Goal: Information Seeking & Learning: Learn about a topic

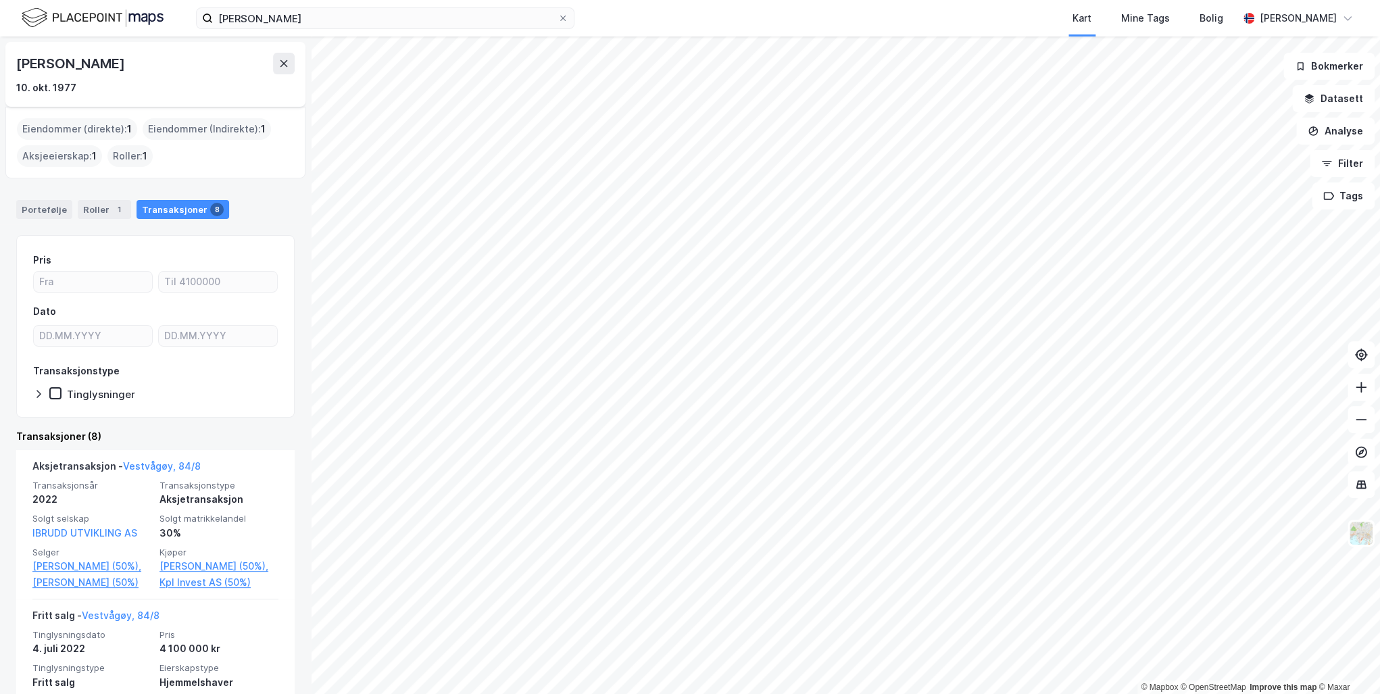
scroll to position [54, 0]
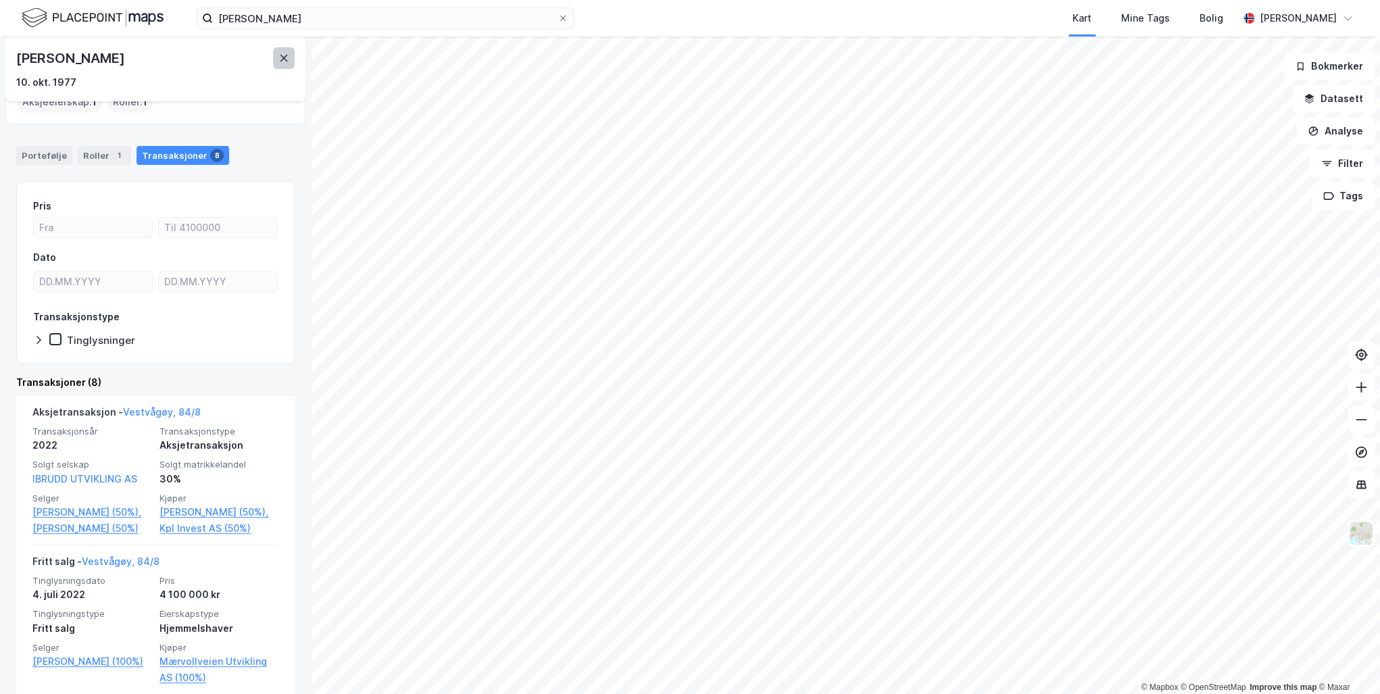
click at [284, 56] on icon at bounding box center [283, 58] width 11 height 11
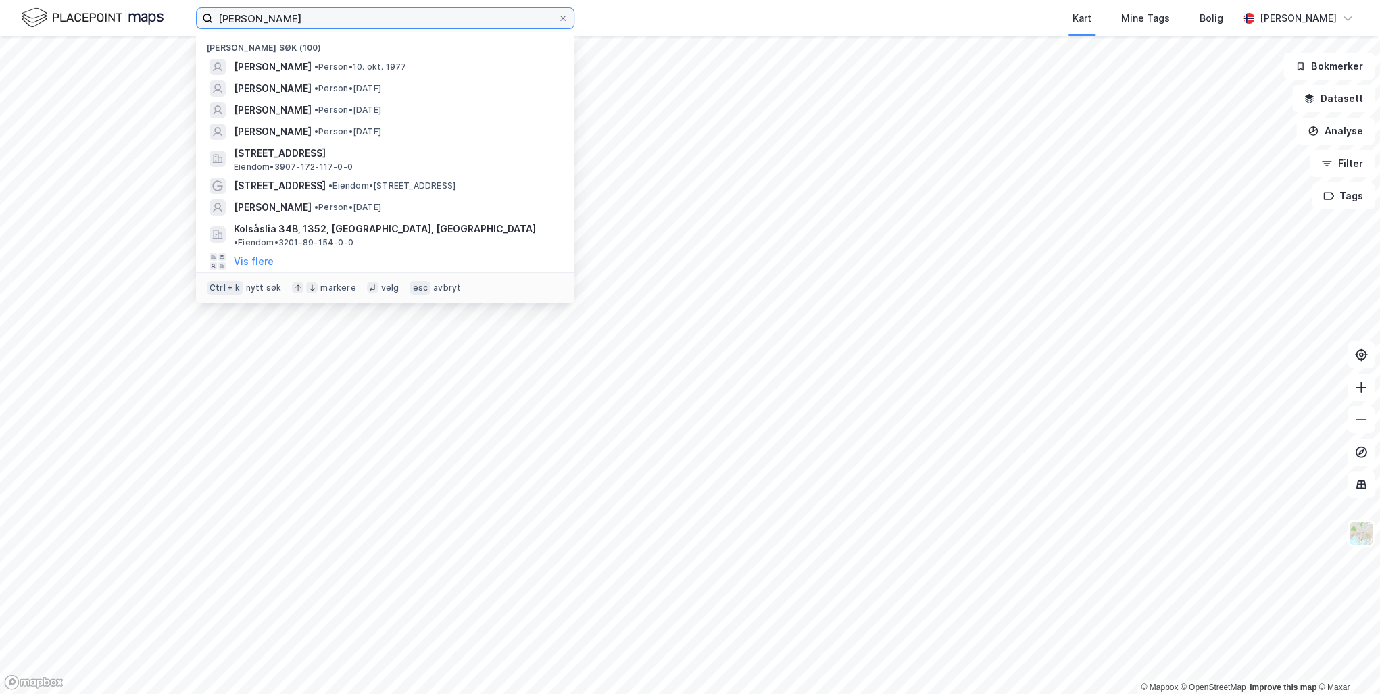
drag, startPoint x: 318, startPoint y: 16, endPoint x: 163, endPoint y: 14, distance: 154.8
click at [164, 14] on div "[PERSON_NAME] søk (100) [PERSON_NAME] • [DATE] [PERSON_NAME] • Person • [DATE] …" at bounding box center [690, 18] width 1380 height 36
paste input "Vestre Holmenfaret 19D"
type input "Vestre Holmenfaret 19D"
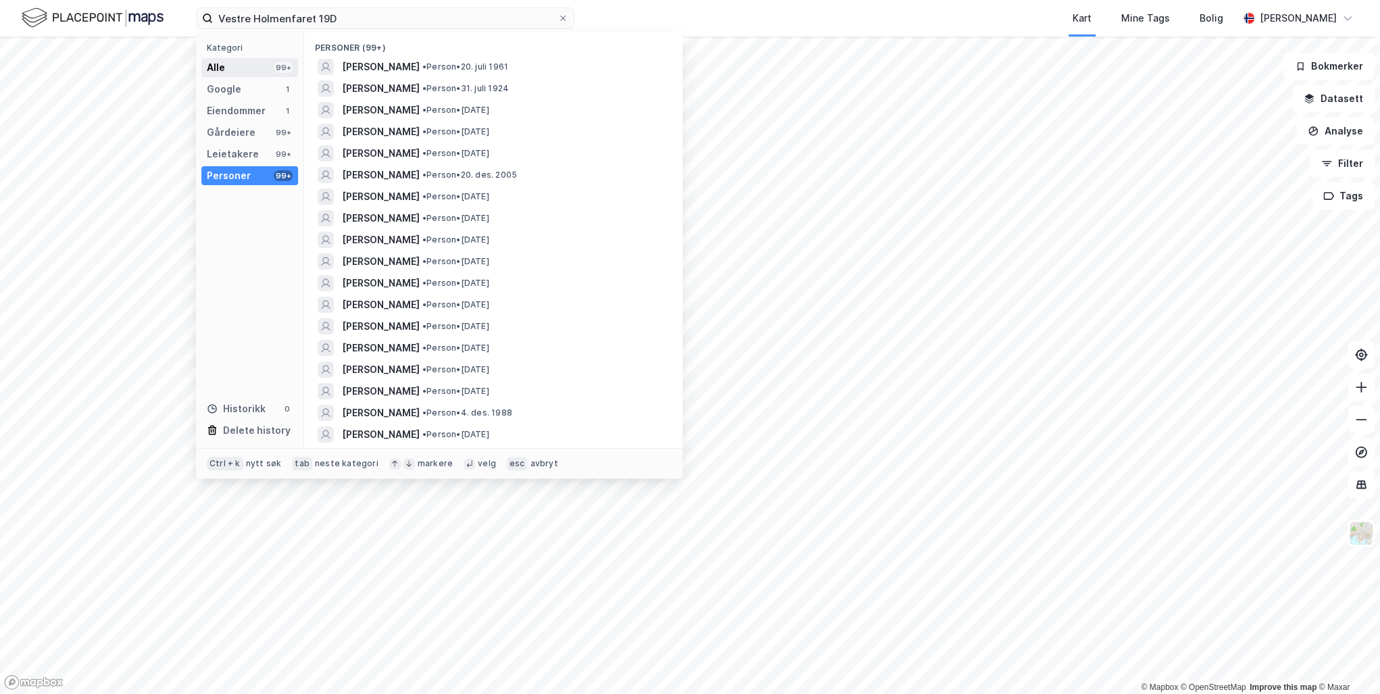
click at [235, 66] on div "Alle 99+" at bounding box center [249, 67] width 97 height 19
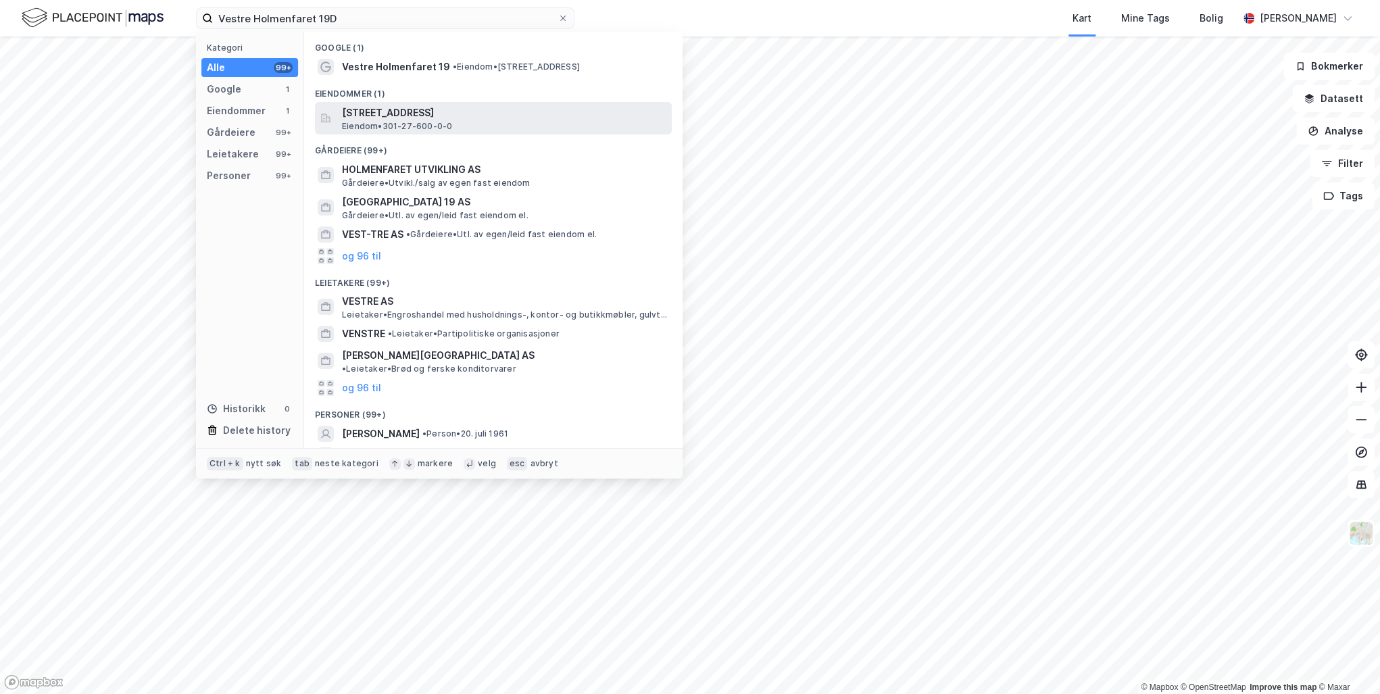
click at [391, 124] on span "Eiendom • 301-27-600-0-0" at bounding box center [397, 126] width 110 height 11
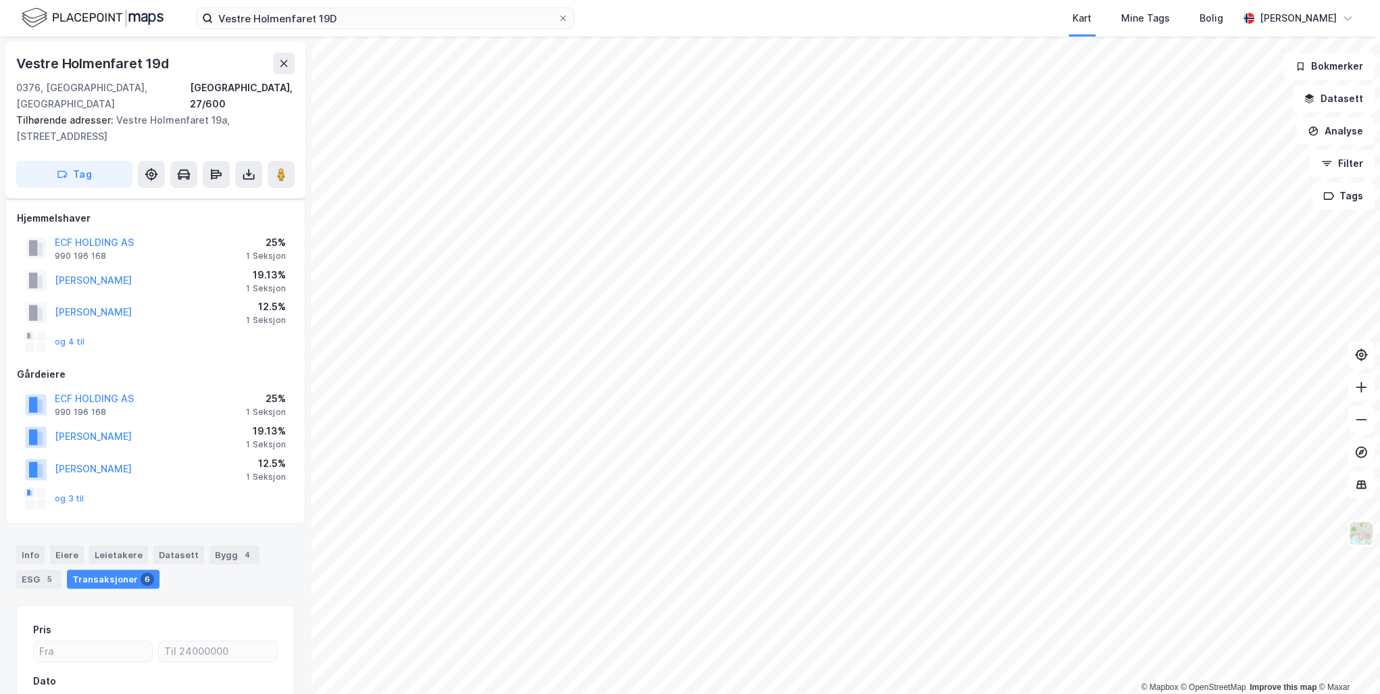
scroll to position [147, 0]
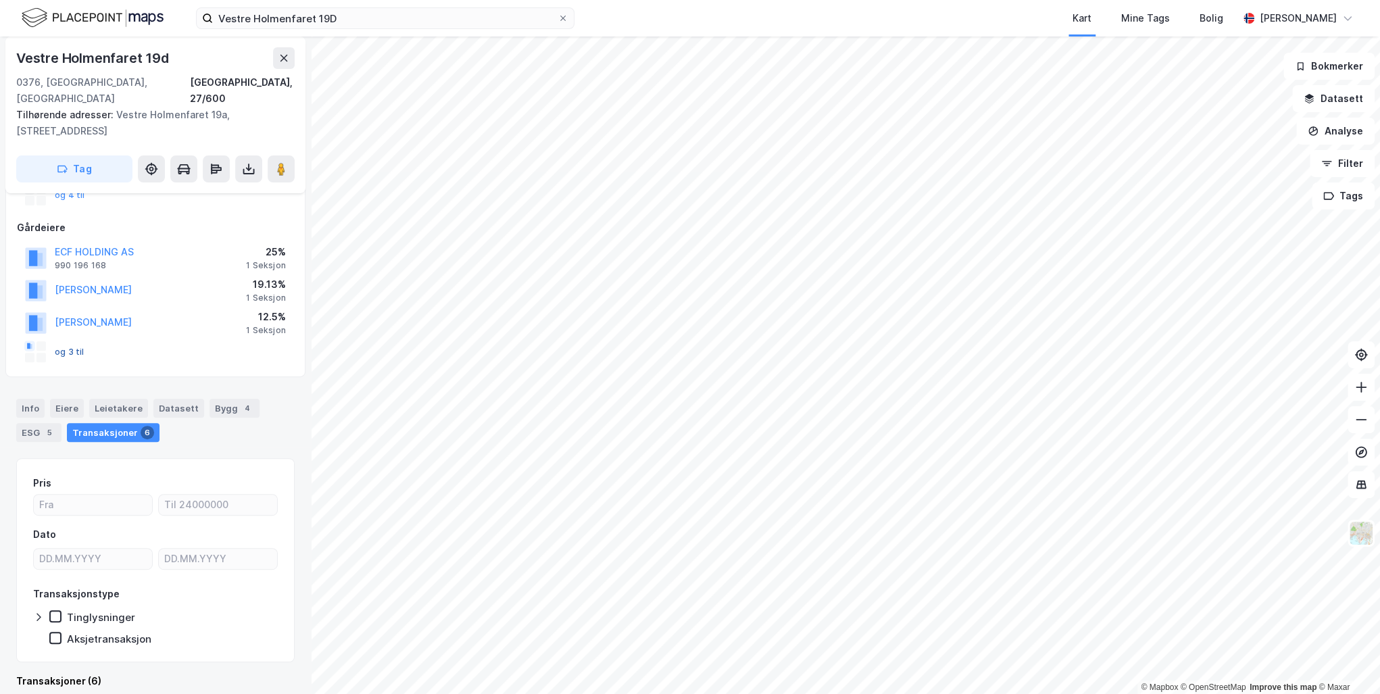
click at [0, 0] on button "og 3 til" at bounding box center [0, 0] width 0 height 0
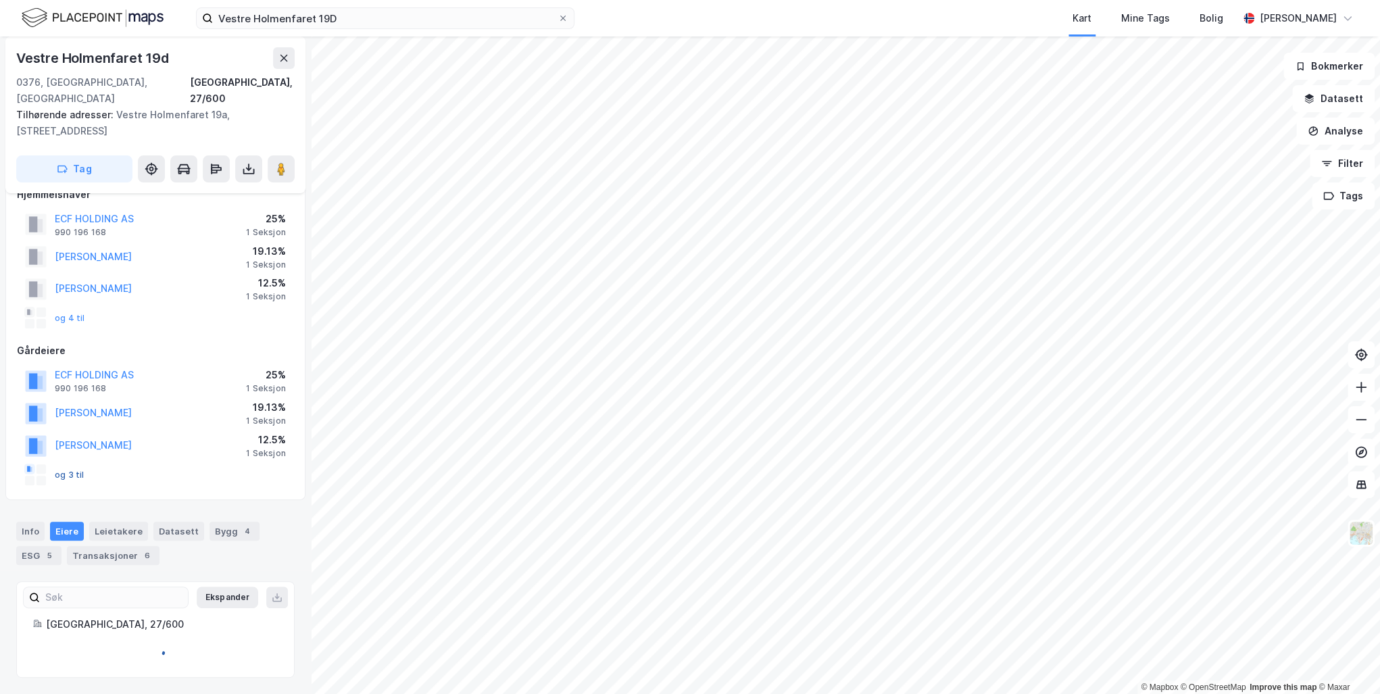
scroll to position [97, 0]
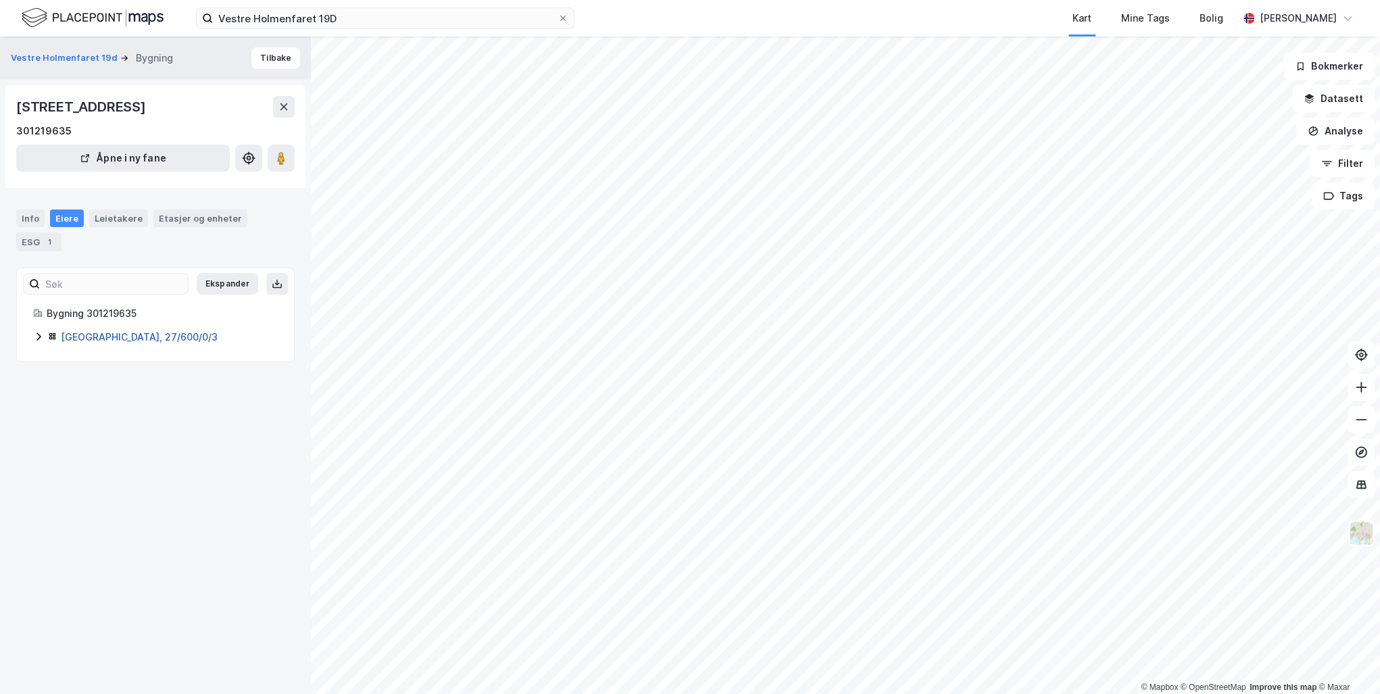
click at [104, 331] on link "[GEOGRAPHIC_DATA], 27/600/0/3" at bounding box center [139, 336] width 157 height 11
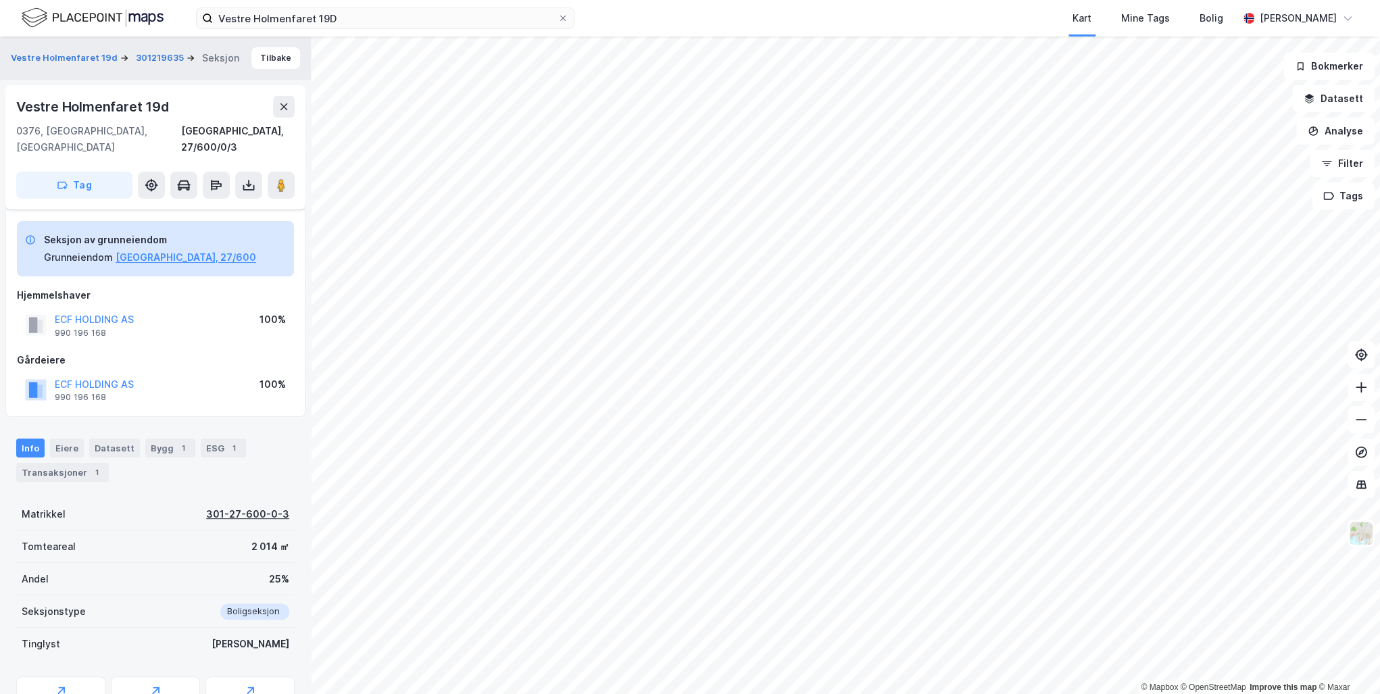
scroll to position [53, 0]
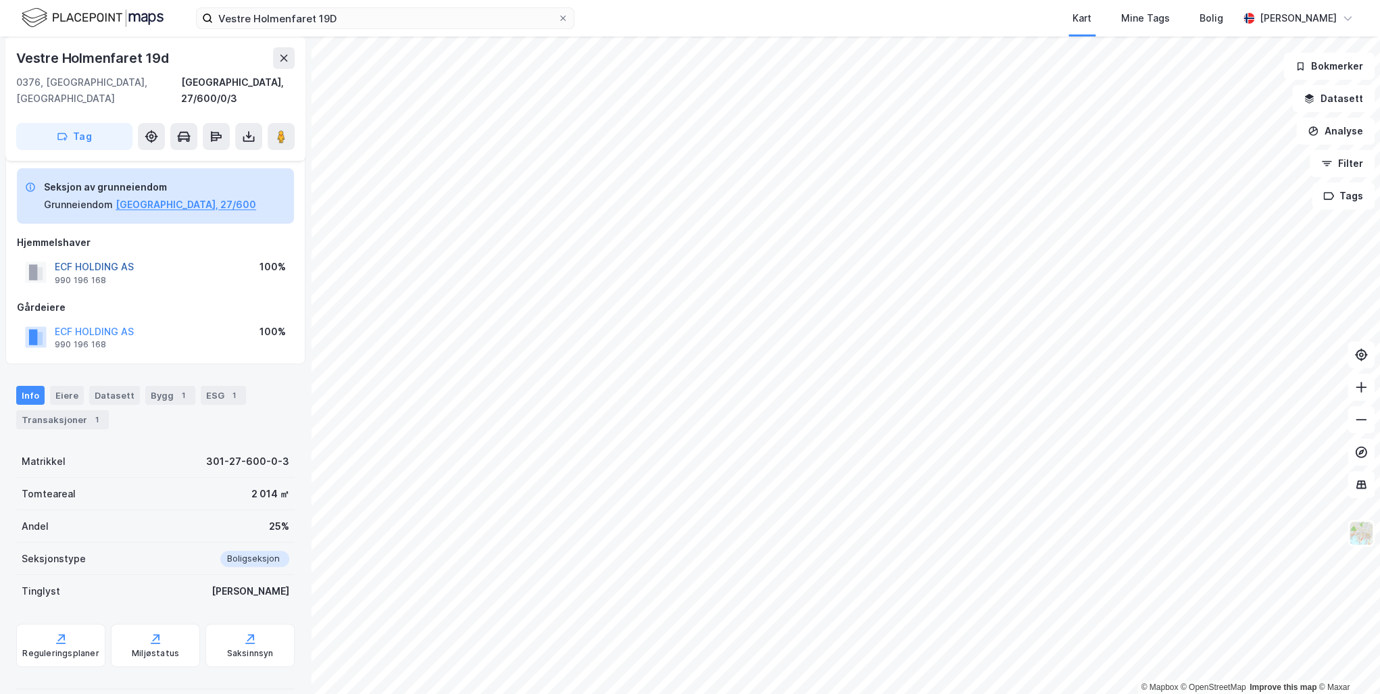
click at [0, 0] on button "ECF HOLDING AS" at bounding box center [0, 0] width 0 height 0
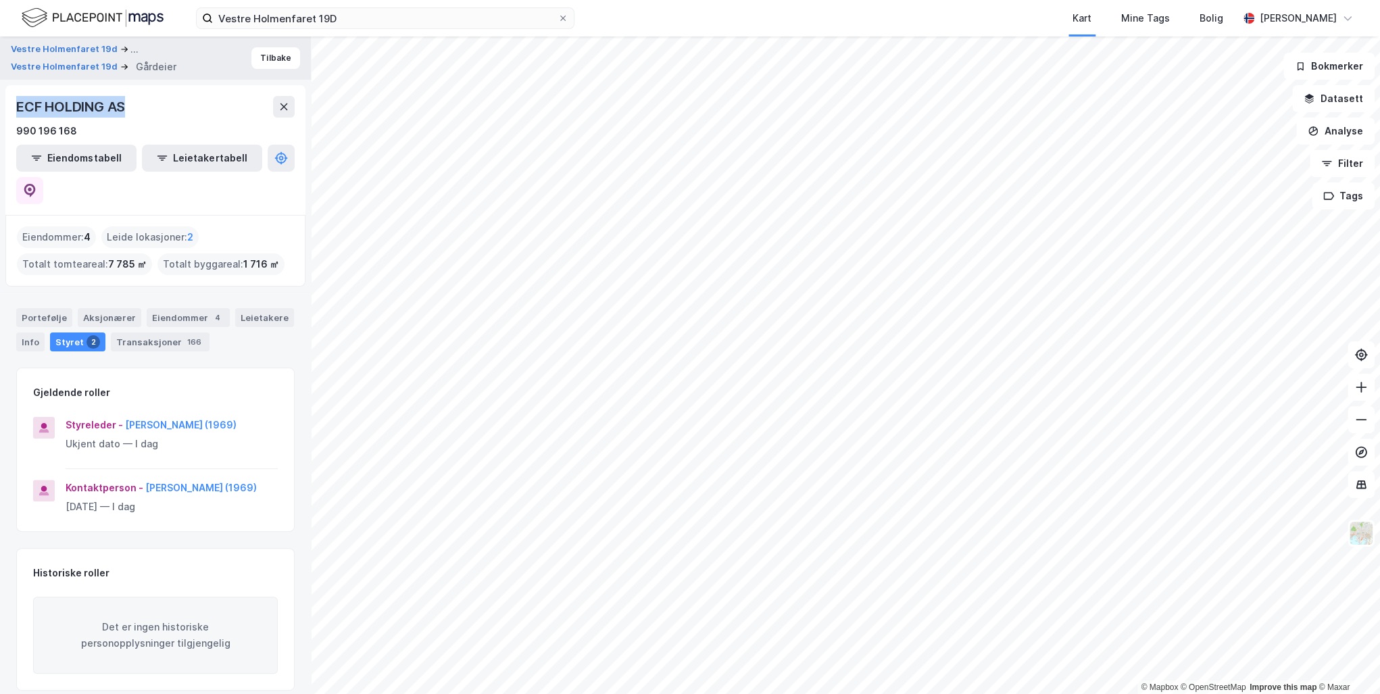
drag, startPoint x: 126, startPoint y: 107, endPoint x: 18, endPoint y: 106, distance: 108.1
click at [18, 106] on div "ECF HOLDING AS" at bounding box center [71, 107] width 111 height 22
drag, startPoint x: 18, startPoint y: 106, endPoint x: 84, endPoint y: 108, distance: 66.3
copy div "ECF HOLDING AS"
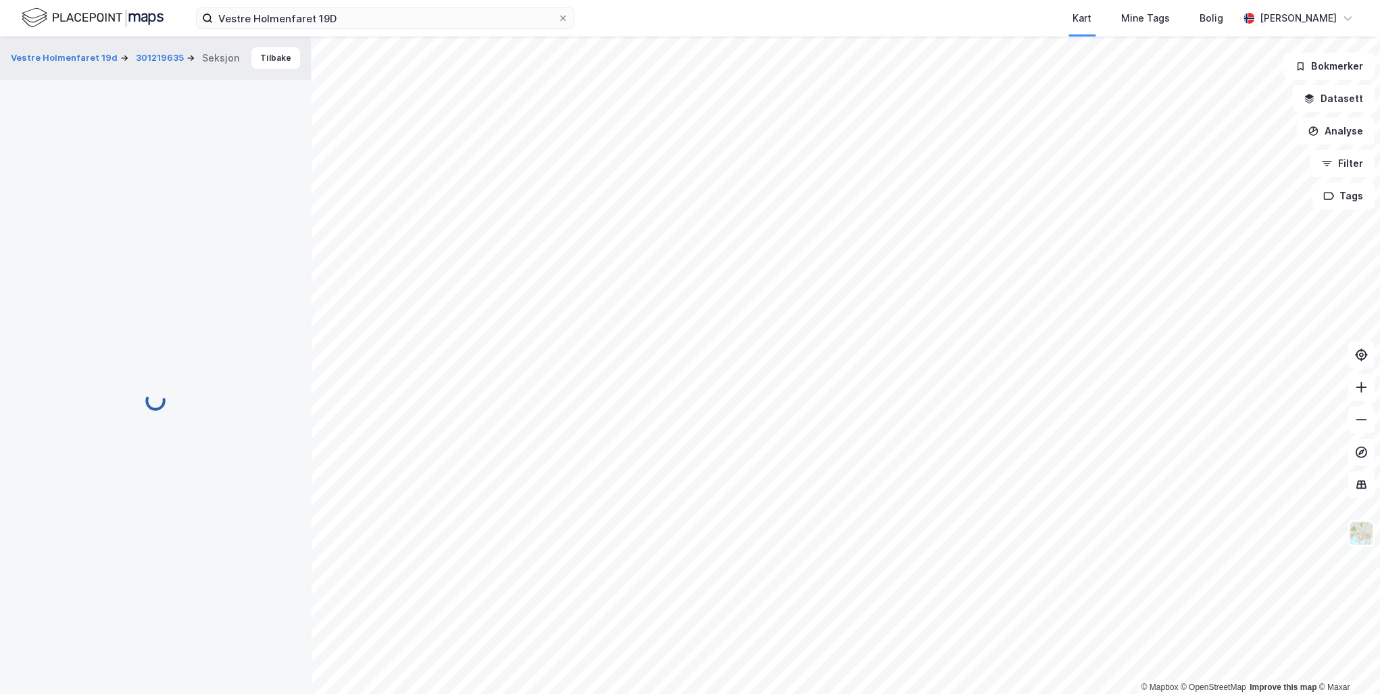
scroll to position [53, 0]
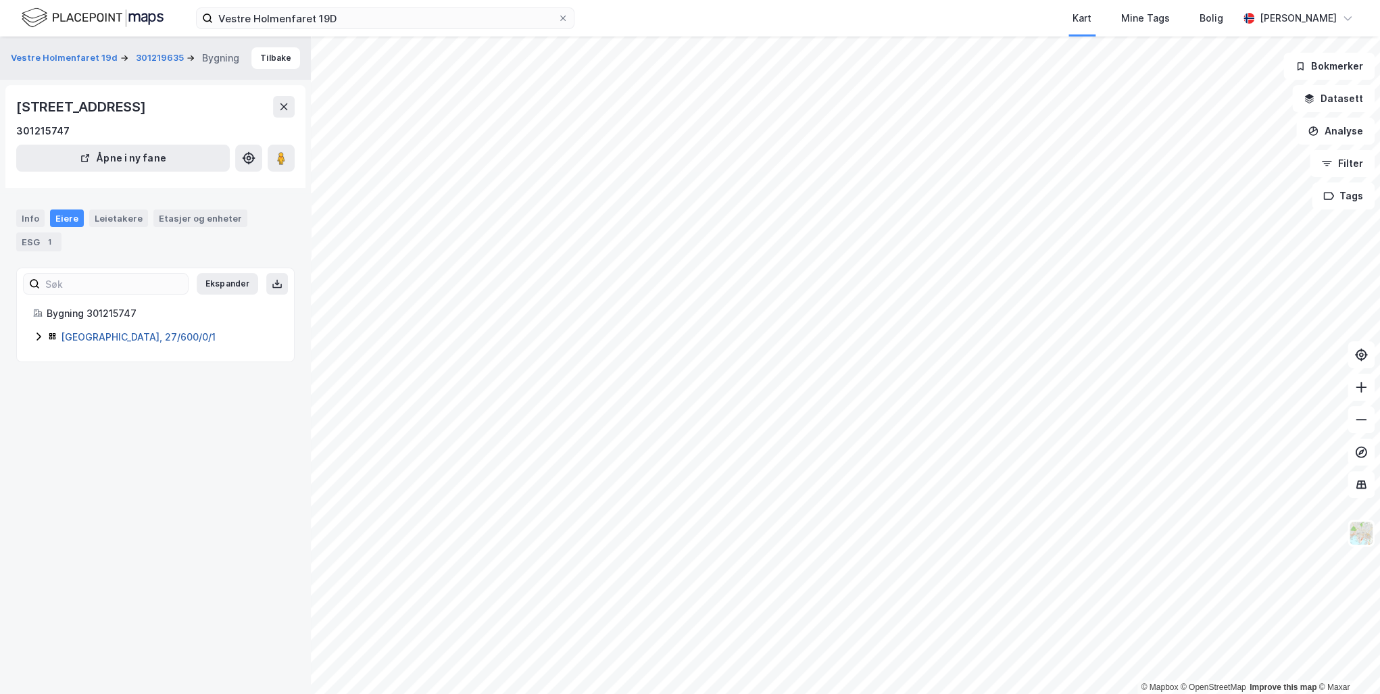
click at [97, 331] on link "[GEOGRAPHIC_DATA], 27/600/0/1" at bounding box center [138, 336] width 155 height 11
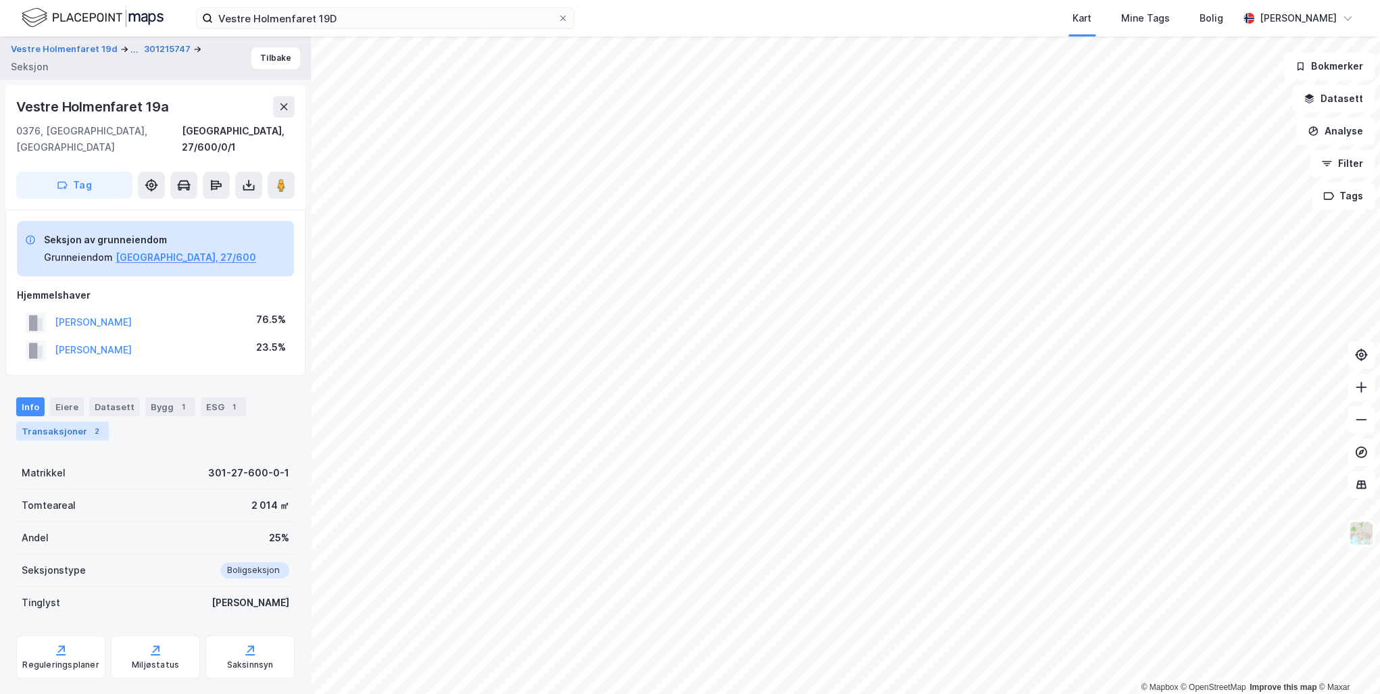
click at [53, 422] on div "Transaksjoner 2" at bounding box center [62, 431] width 93 height 19
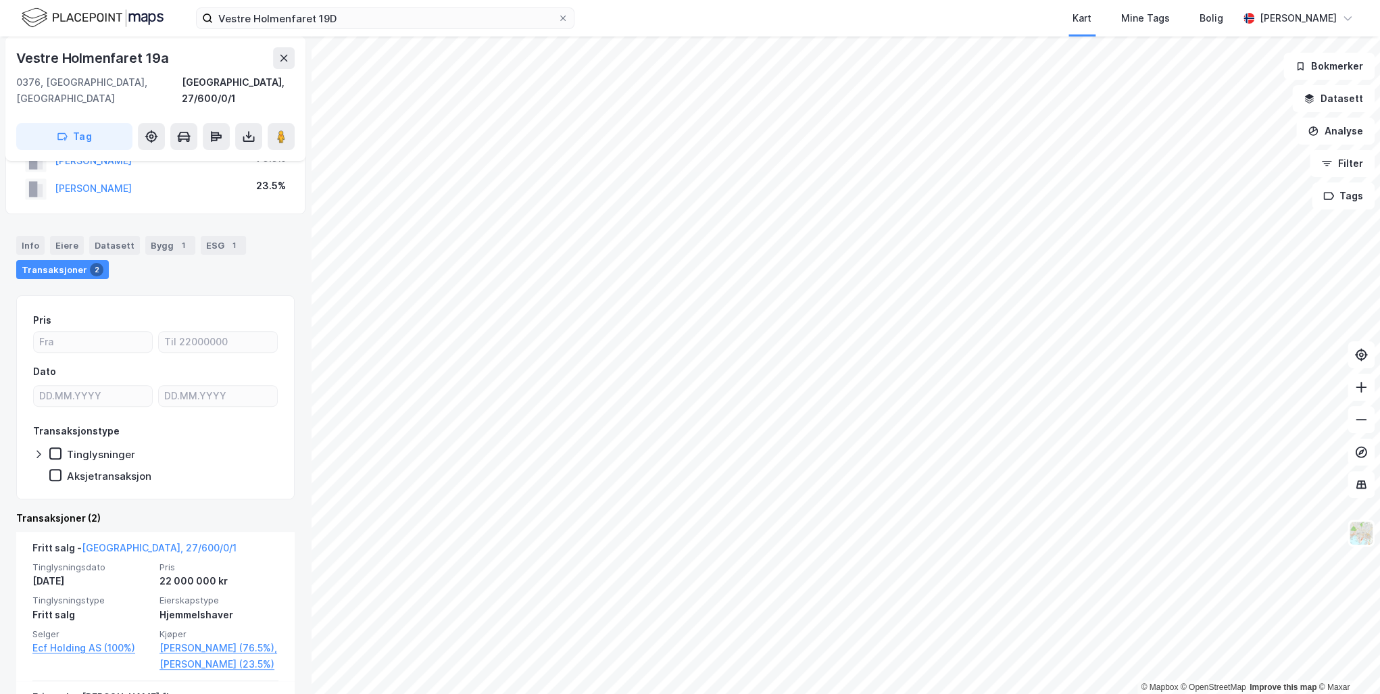
scroll to position [345, 0]
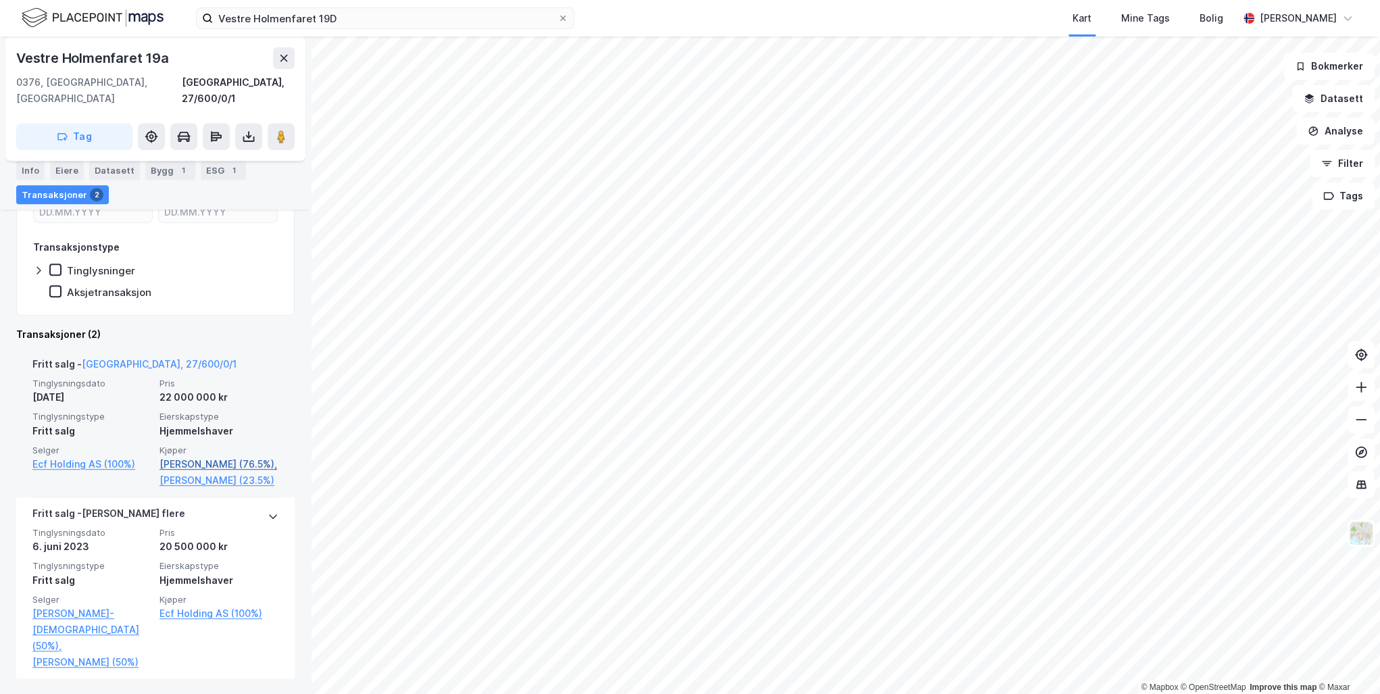
click at [180, 456] on link "[PERSON_NAME] (76.5%)," at bounding box center [218, 464] width 119 height 16
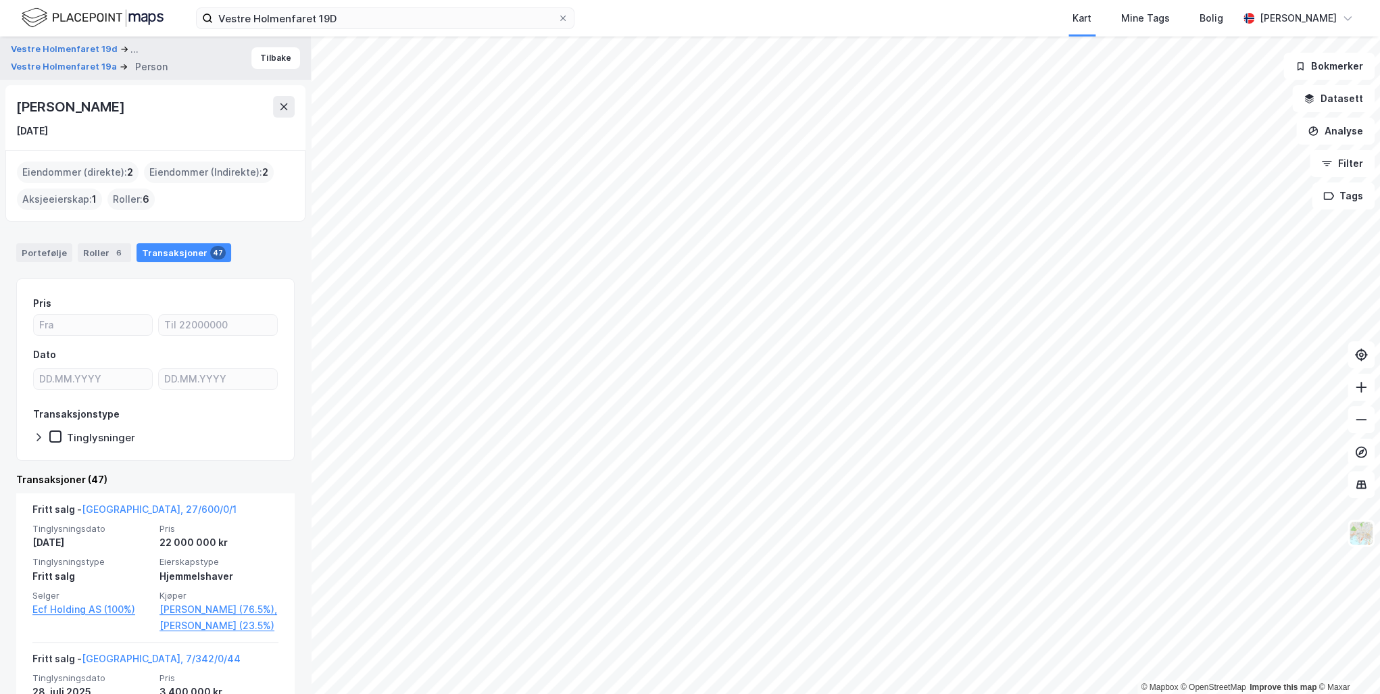
drag, startPoint x: 207, startPoint y: 105, endPoint x: 21, endPoint y: 104, distance: 185.8
click at [21, 104] on div "[PERSON_NAME]" at bounding box center [155, 107] width 278 height 22
drag, startPoint x: 21, startPoint y: 104, endPoint x: 37, endPoint y: 114, distance: 19.1
click at [38, 114] on div "[PERSON_NAME]" at bounding box center [71, 107] width 111 height 22
click at [14, 103] on div "[PERSON_NAME] [DATE]" at bounding box center [155, 117] width 300 height 65
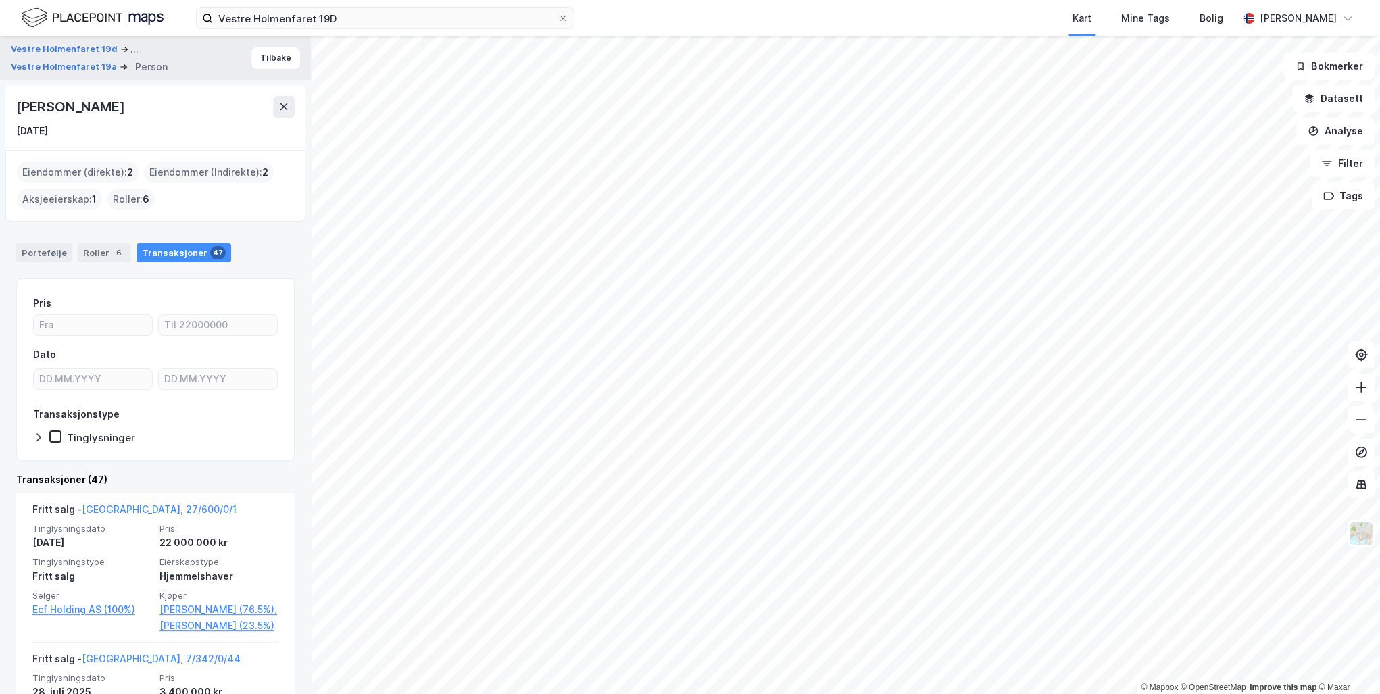
drag, startPoint x: 18, startPoint y: 105, endPoint x: 207, endPoint y: 115, distance: 189.4
click at [127, 115] on div "[PERSON_NAME]" at bounding box center [71, 107] width 111 height 22
drag, startPoint x: 207, startPoint y: 115, endPoint x: 191, endPoint y: 109, distance: 17.1
copy div "[PERSON_NAME]"
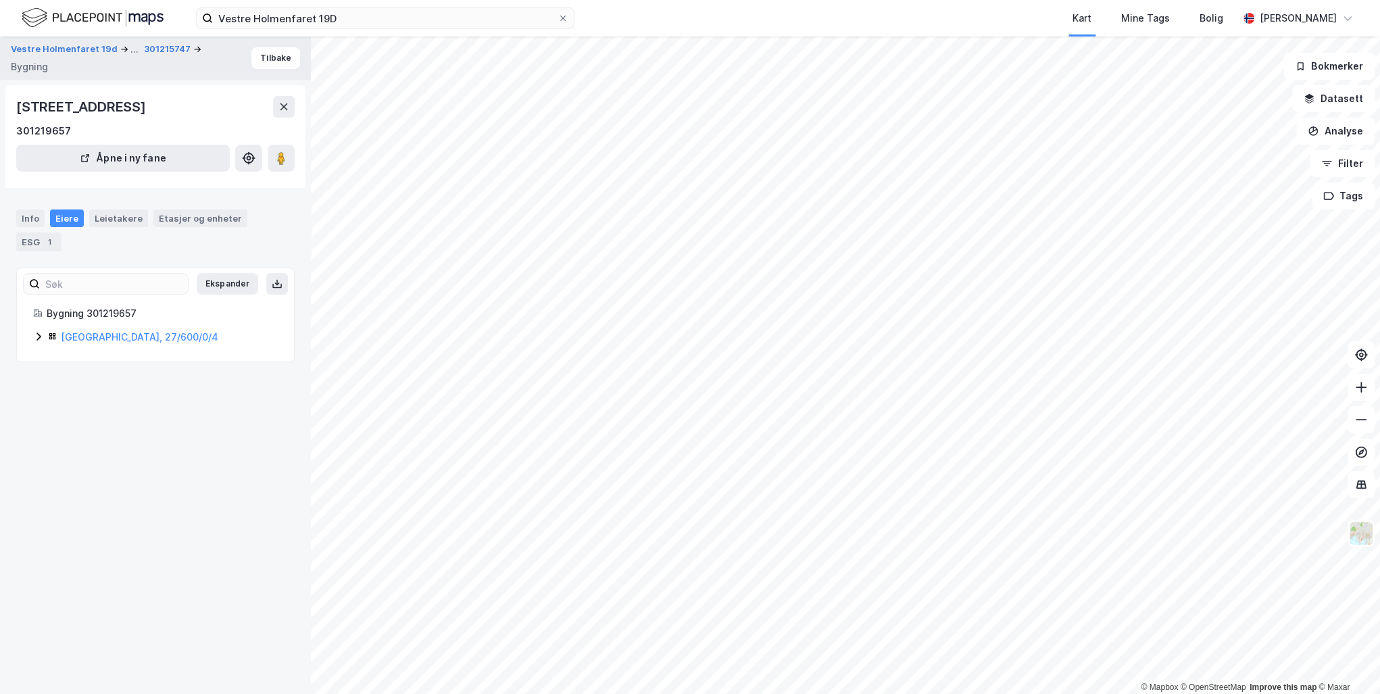
click at [98, 329] on div "[GEOGRAPHIC_DATA], 27/600/0/4" at bounding box center [169, 337] width 217 height 16
click at [103, 331] on link "[GEOGRAPHIC_DATA], 27/600/0/4" at bounding box center [139, 336] width 157 height 11
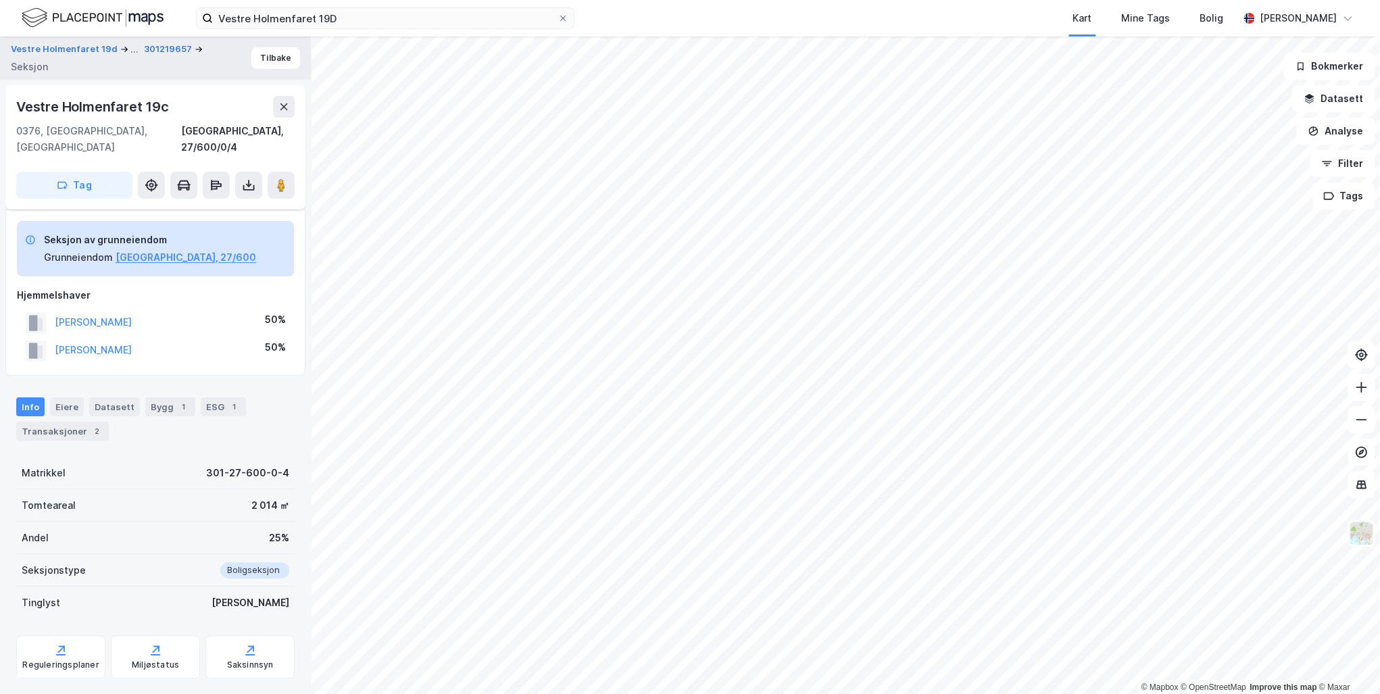
scroll to position [66, 0]
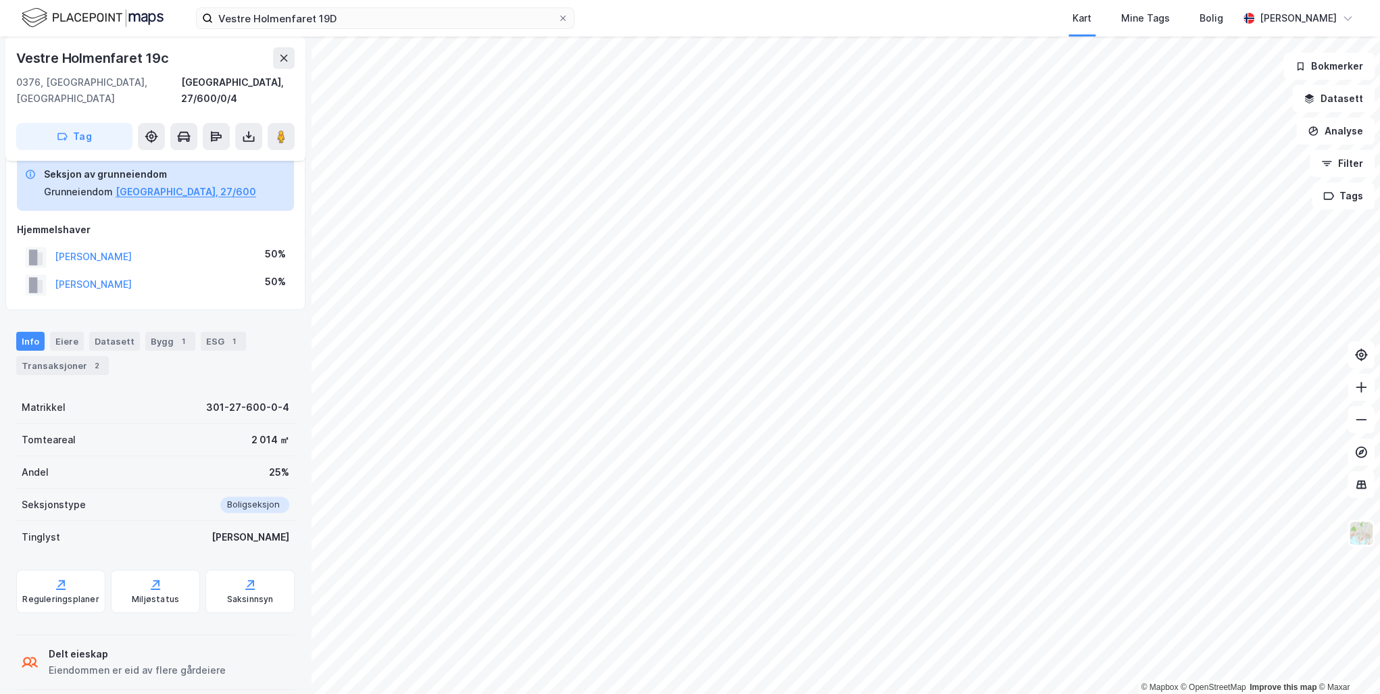
click at [63, 356] on div "Transaksjoner 2" at bounding box center [62, 365] width 93 height 19
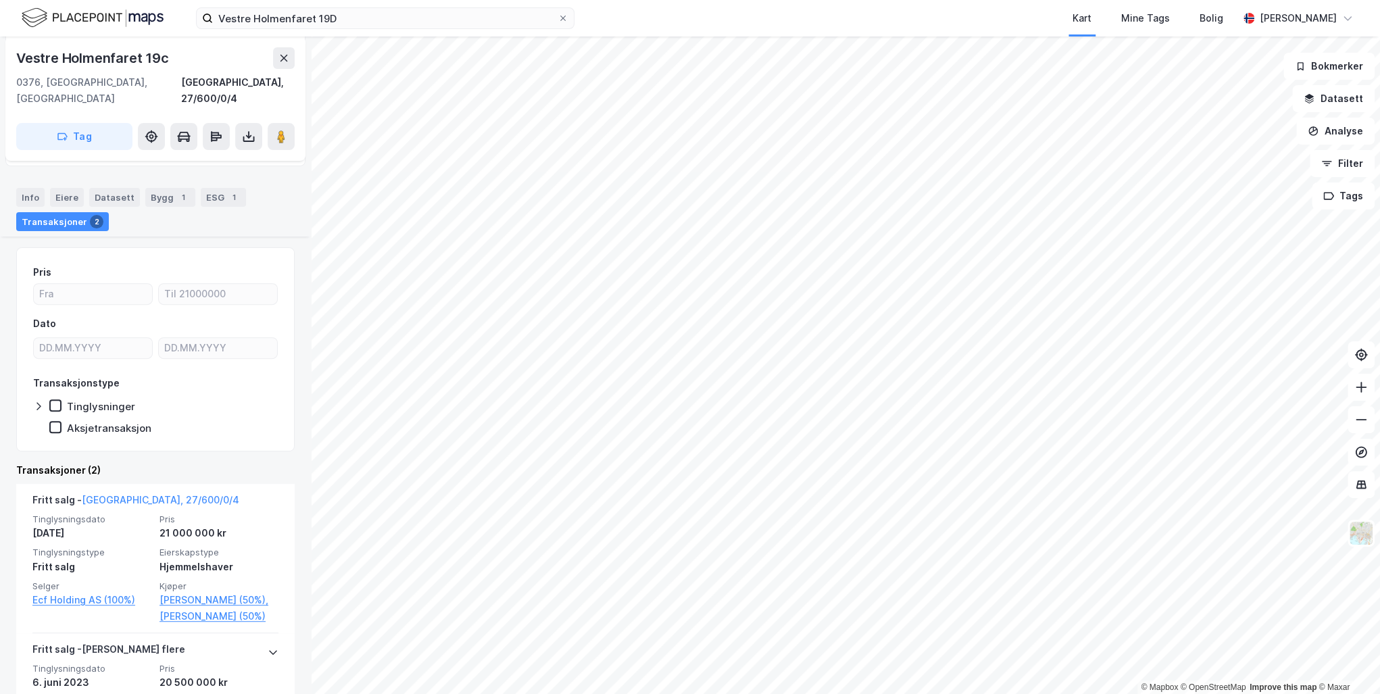
scroll to position [329, 0]
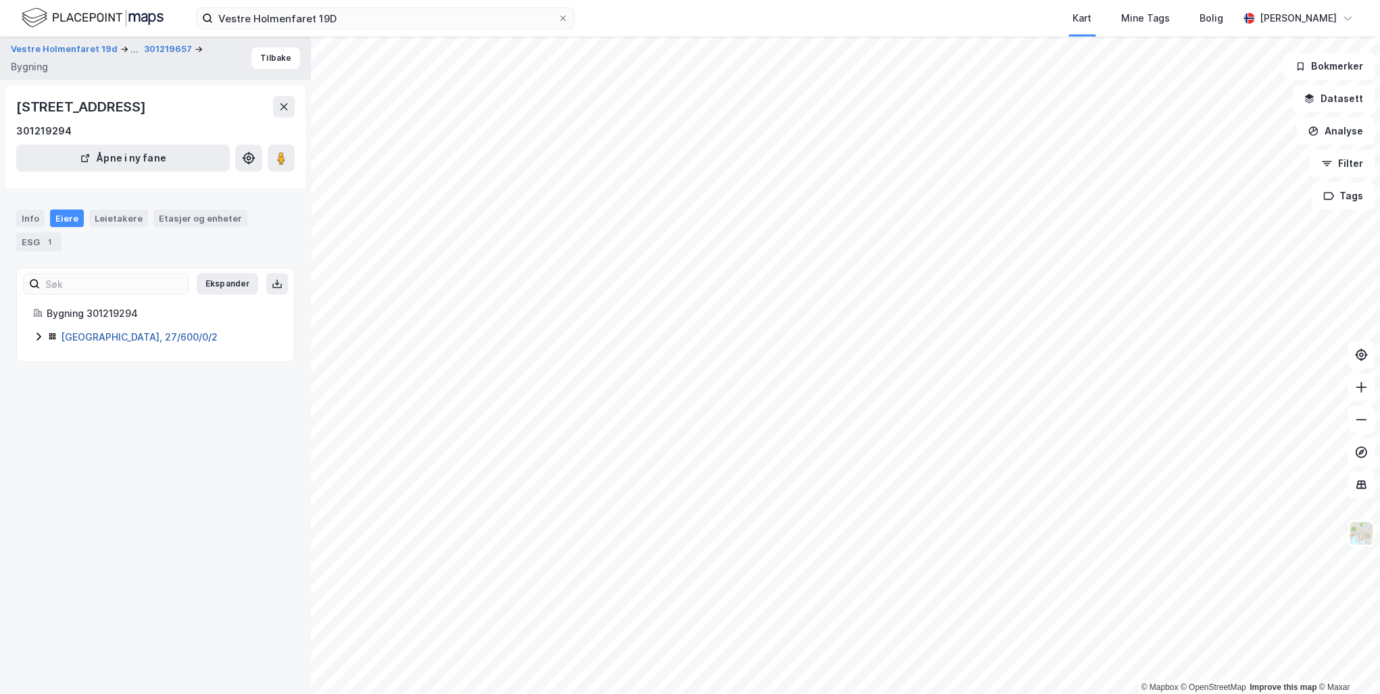
click at [76, 331] on link "[GEOGRAPHIC_DATA], 27/600/0/2" at bounding box center [139, 336] width 157 height 11
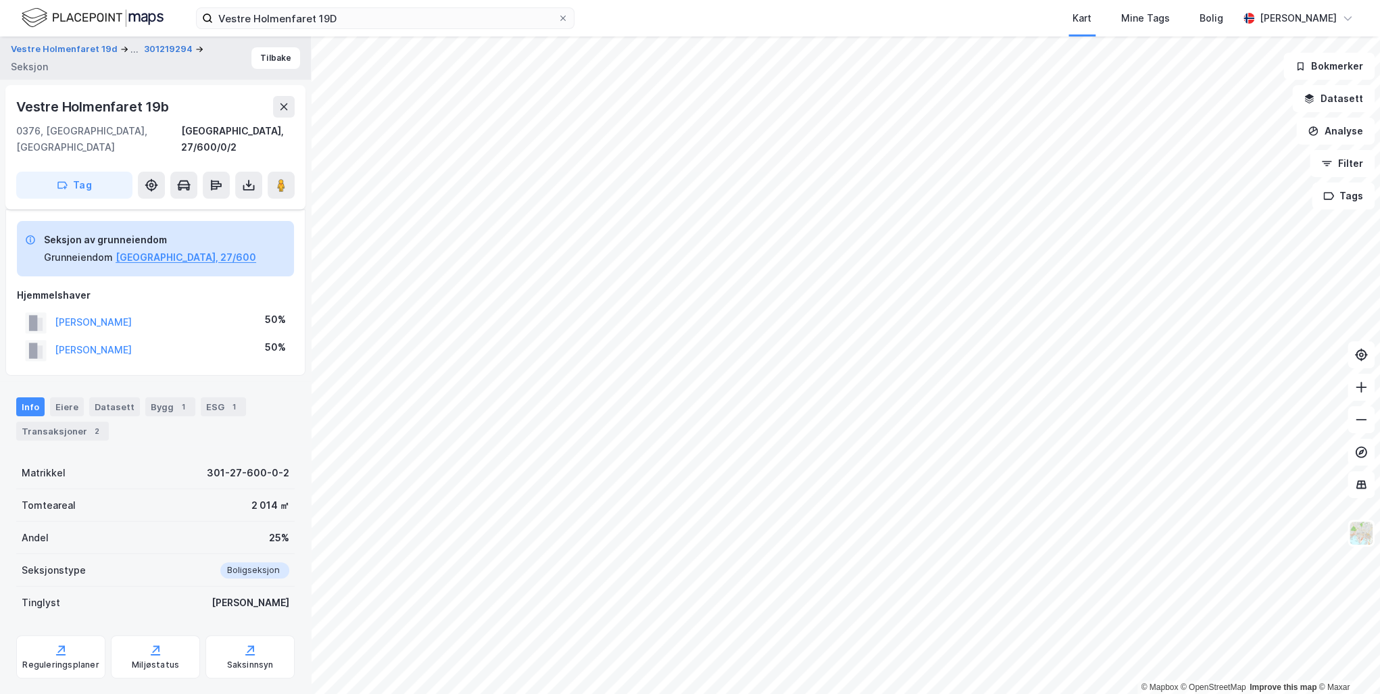
scroll to position [66, 0]
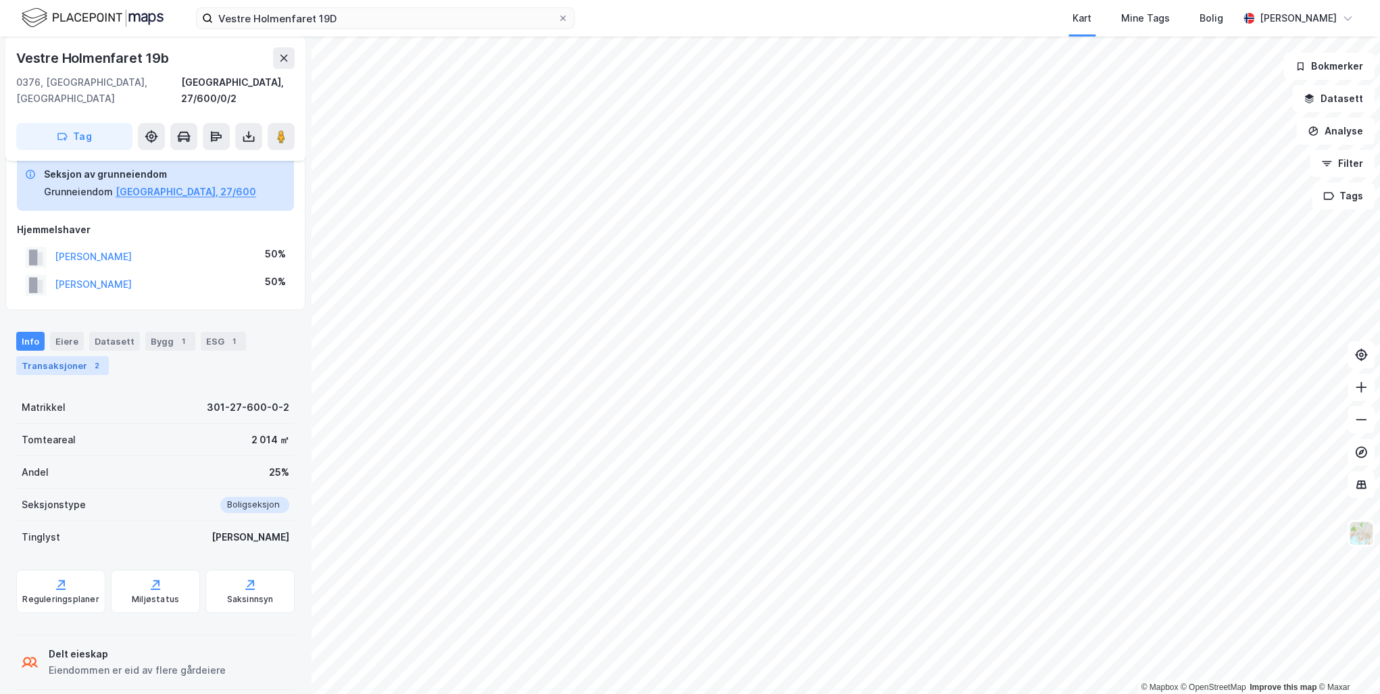
click at [49, 356] on div "Transaksjoner 2" at bounding box center [62, 365] width 93 height 19
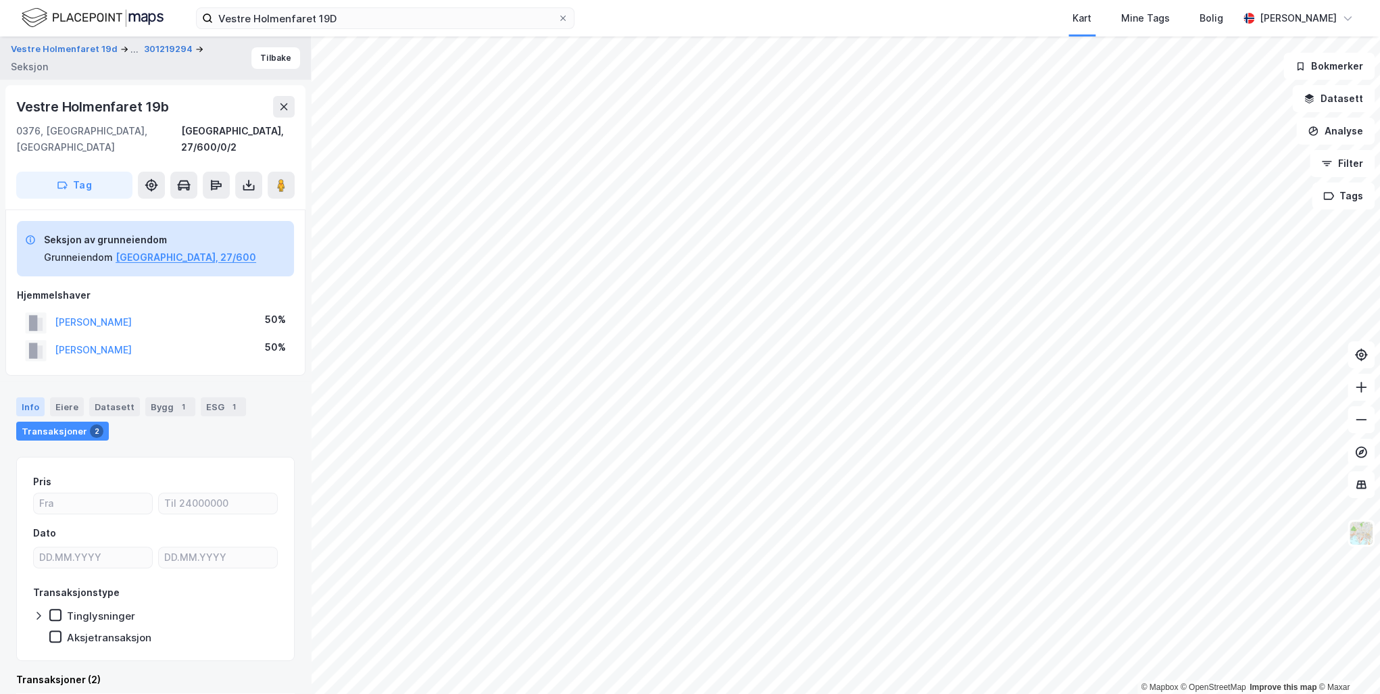
click at [23, 397] on div "Info" at bounding box center [30, 406] width 28 height 19
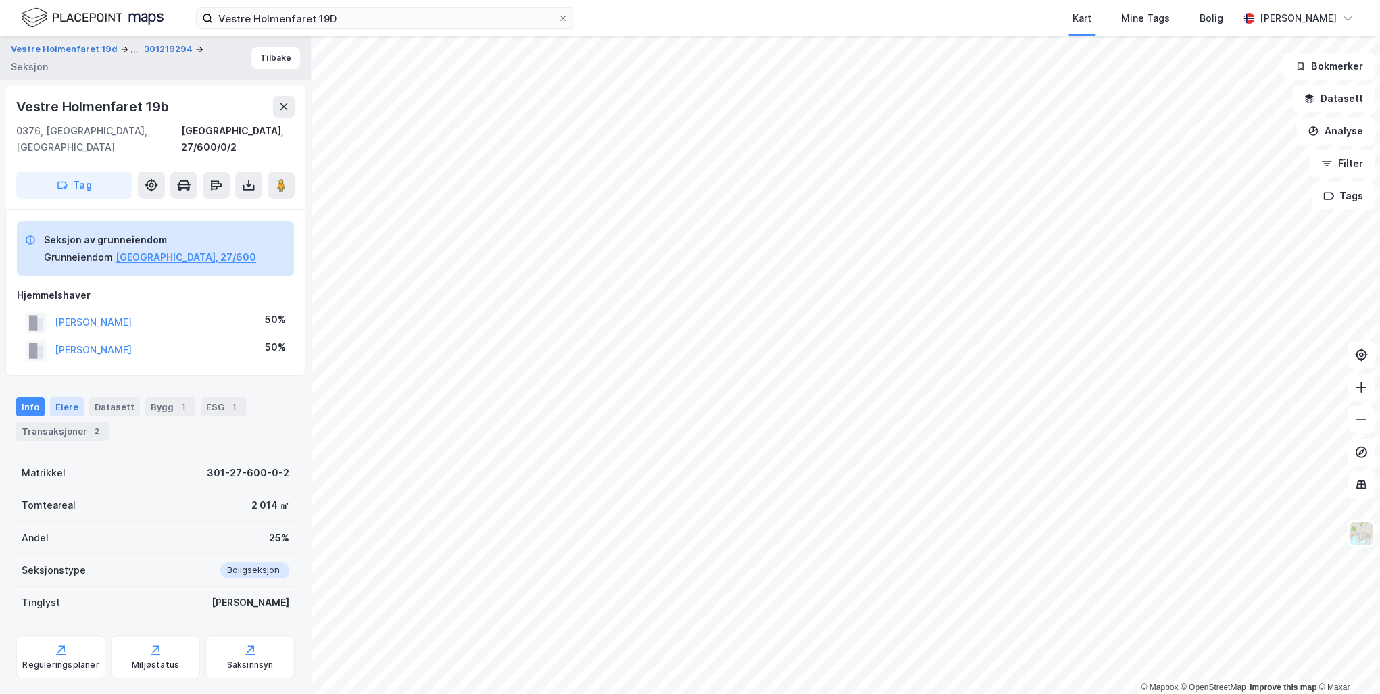
click at [54, 397] on div "Eiere" at bounding box center [67, 406] width 34 height 19
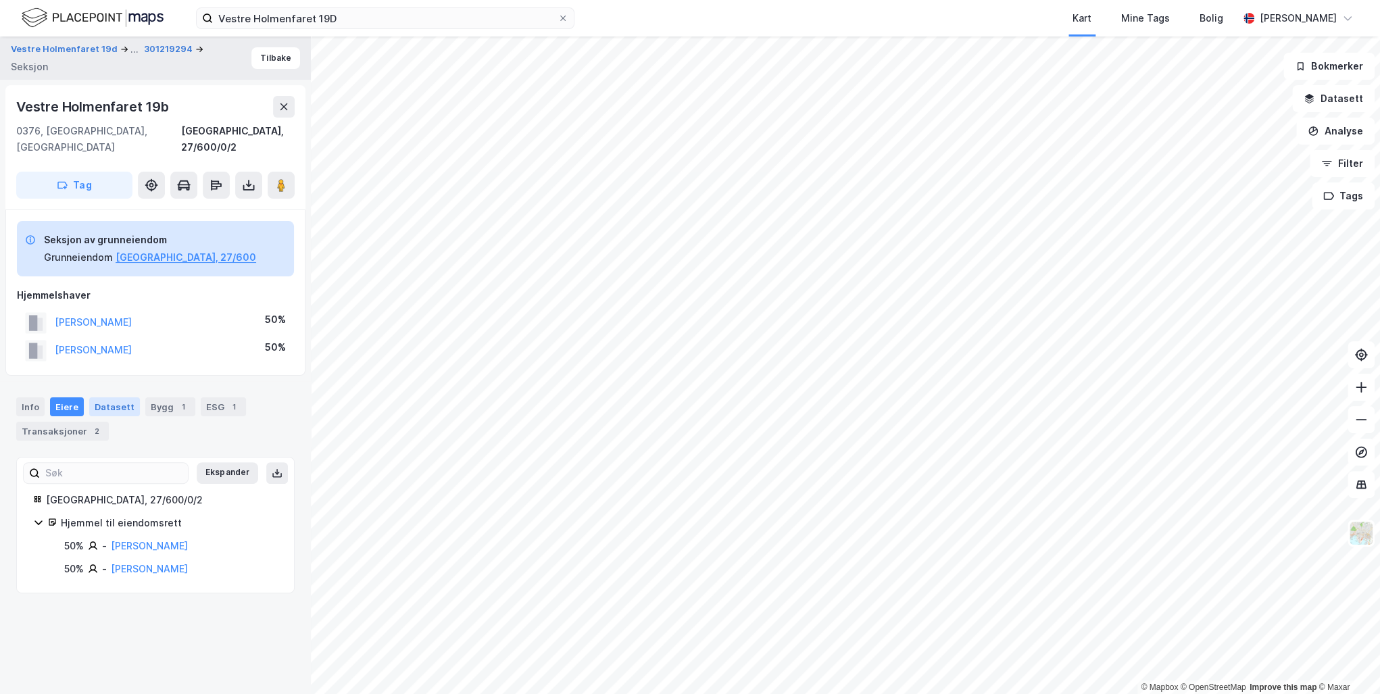
click at [103, 397] on div "Datasett" at bounding box center [114, 406] width 51 height 19
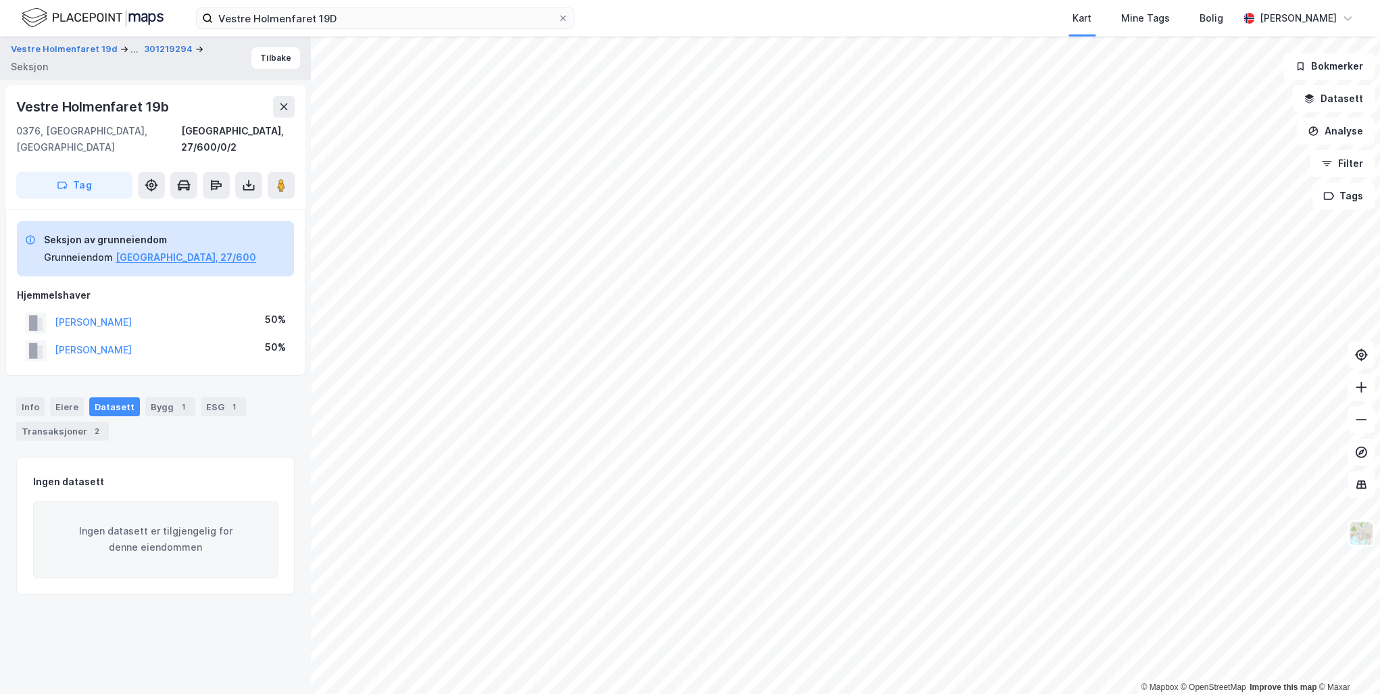
click at [134, 397] on div "Info Eiere Datasett Bygg 1 ESG 1 Transaksjoner 2" at bounding box center [155, 418] width 278 height 43
click at [151, 397] on div "Bygg 1" at bounding box center [170, 406] width 50 height 19
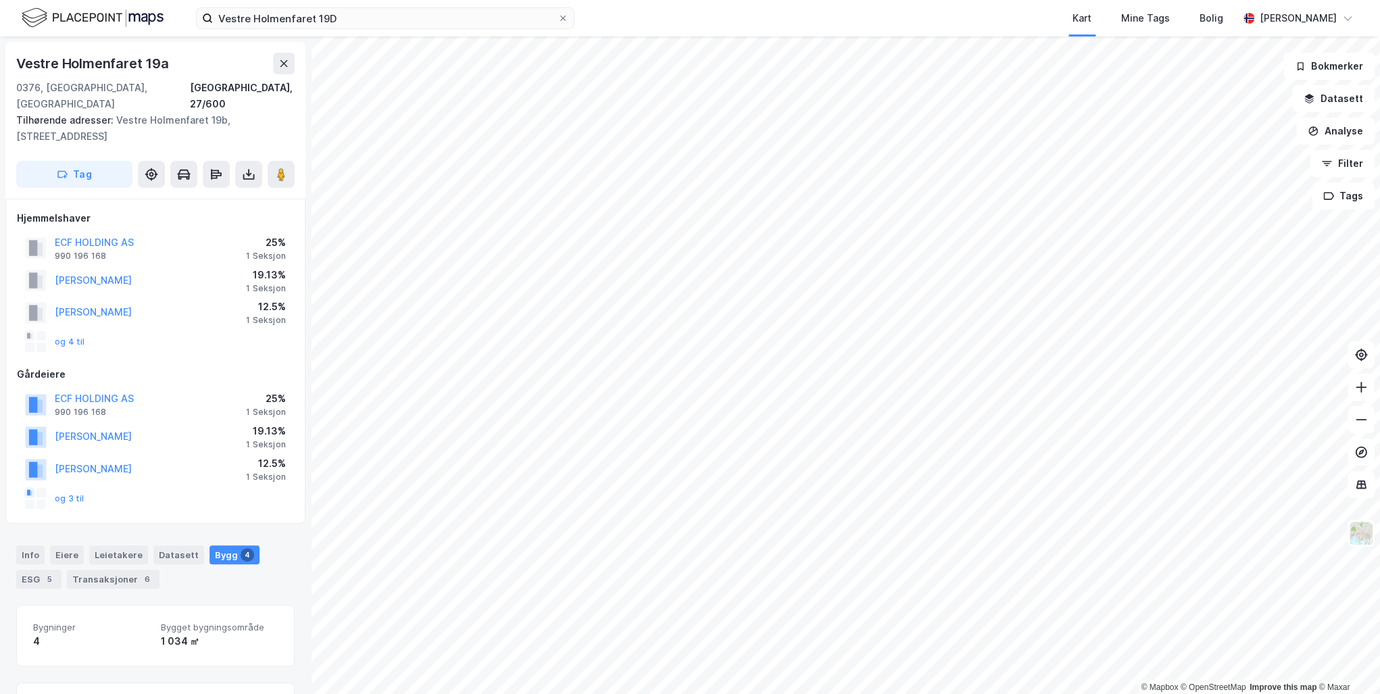
scroll to position [3, 0]
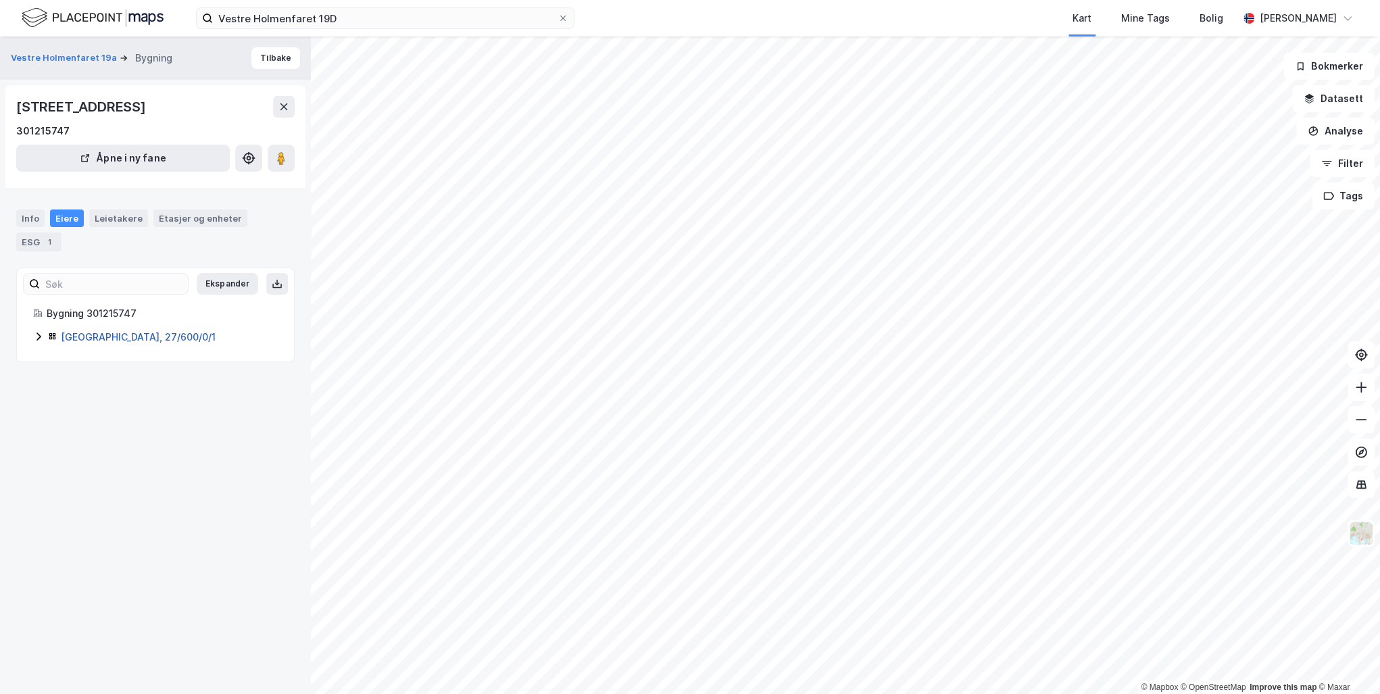
click at [106, 331] on link "[GEOGRAPHIC_DATA], 27/600/0/1" at bounding box center [138, 336] width 155 height 11
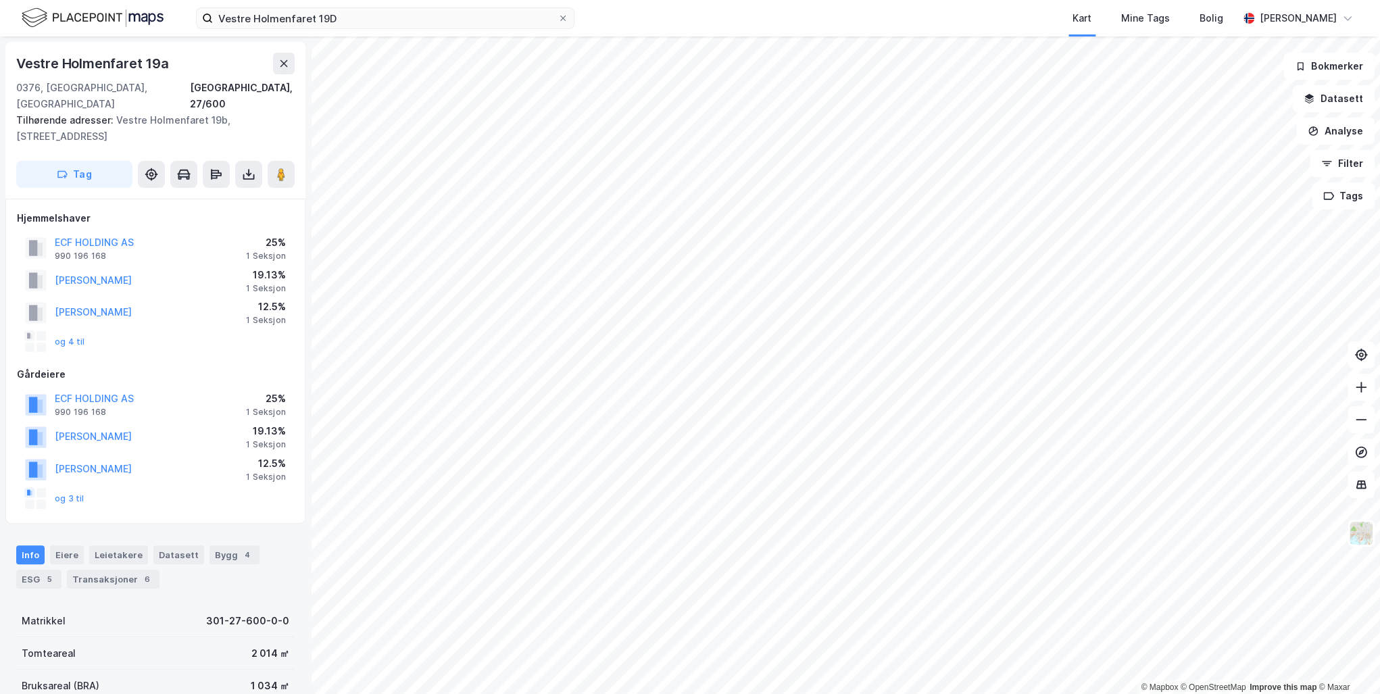
scroll to position [1, 0]
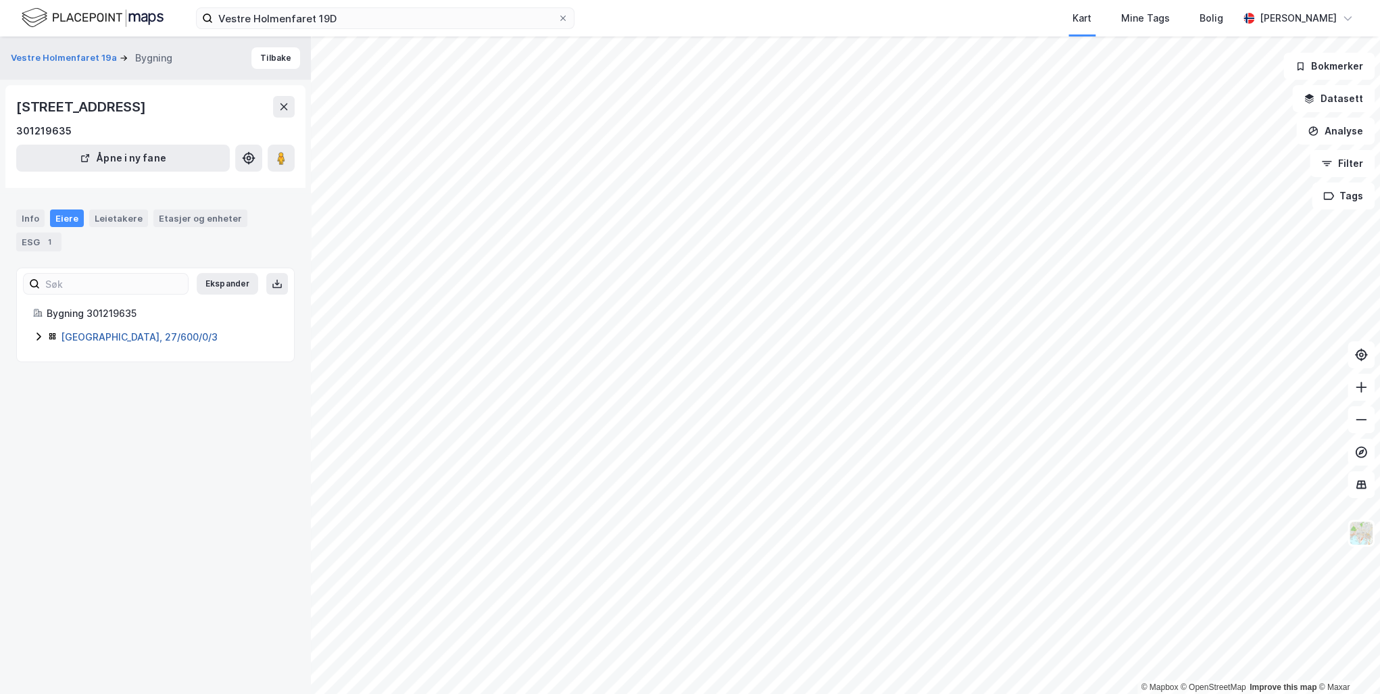
click at [91, 331] on link "[GEOGRAPHIC_DATA], 27/600/0/3" at bounding box center [139, 336] width 157 height 11
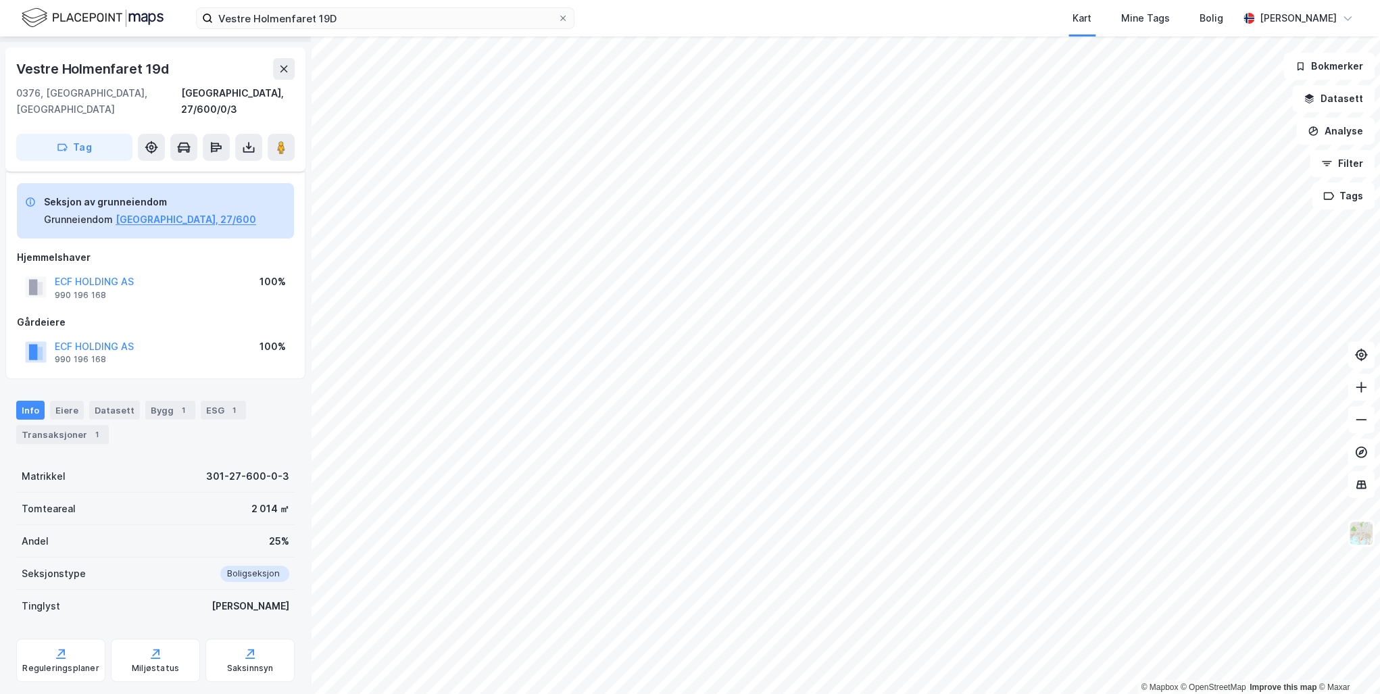
scroll to position [53, 0]
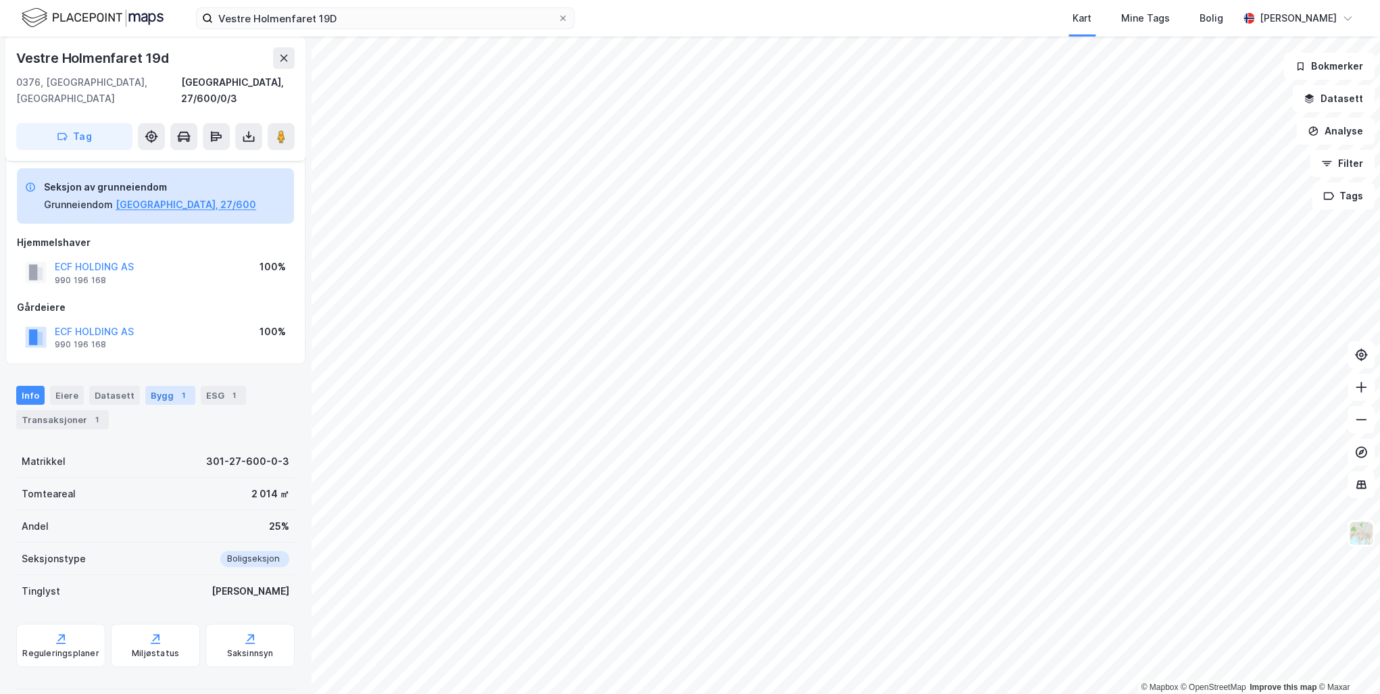
click at [168, 386] on div "Bygg 1" at bounding box center [170, 395] width 50 height 19
